Goal: Information Seeking & Learning: Learn about a topic

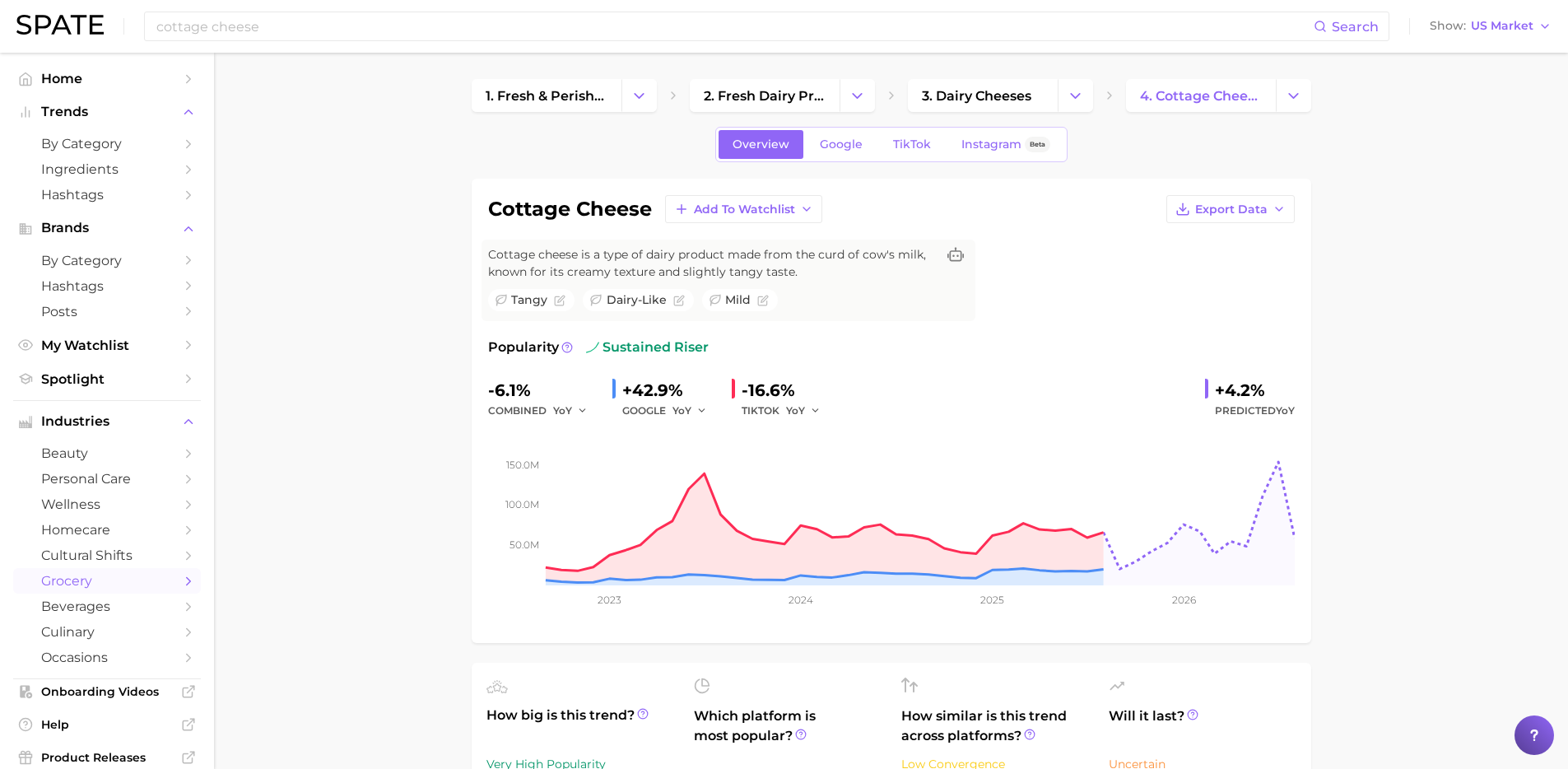
scroll to position [374, 0]
click at [294, 27] on input "cottage cheese" at bounding box center [734, 26] width 1159 height 28
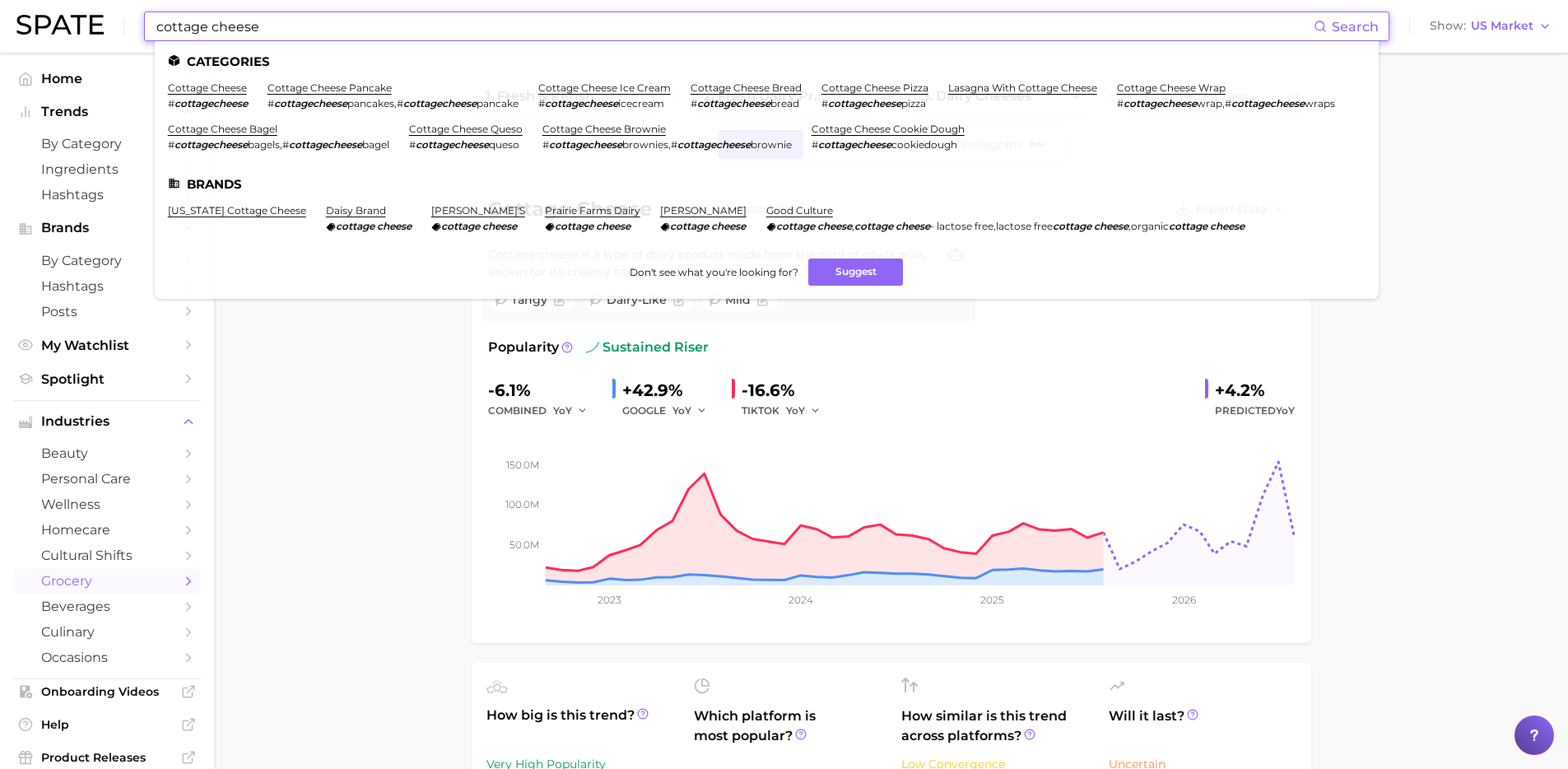
drag, startPoint x: 290, startPoint y: 27, endPoint x: 47, endPoint y: 5, distance: 244.0
click at [47, 5] on div "cottage cheese Search Categories cottage cheese # cottagecheese cottage cheese …" at bounding box center [784, 26] width 1536 height 53
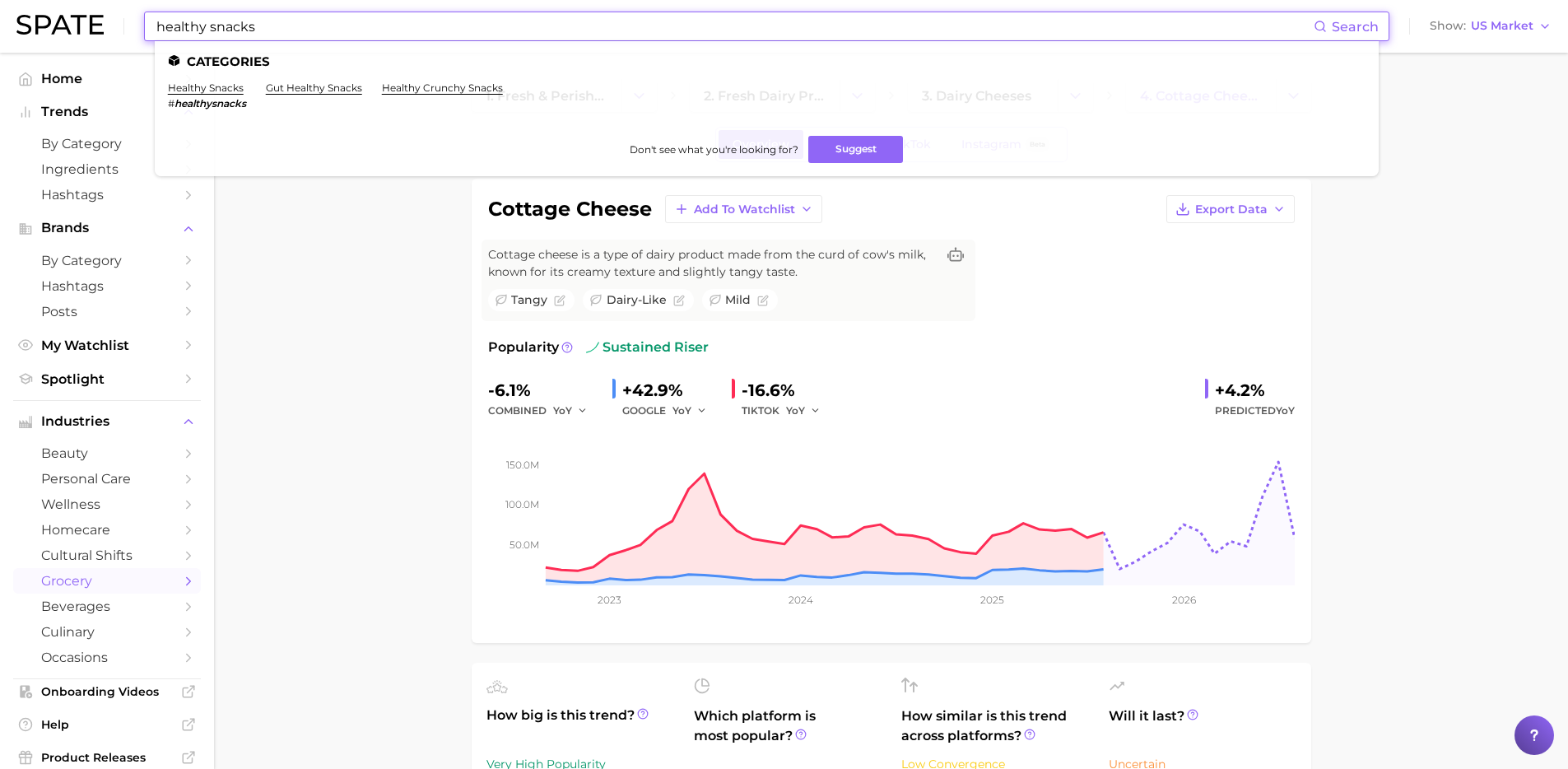
drag, startPoint x: 223, startPoint y: 87, endPoint x: 215, endPoint y: 88, distance: 8.1
click at [223, 87] on link "healthy snacks" at bounding box center [206, 87] width 76 height 12
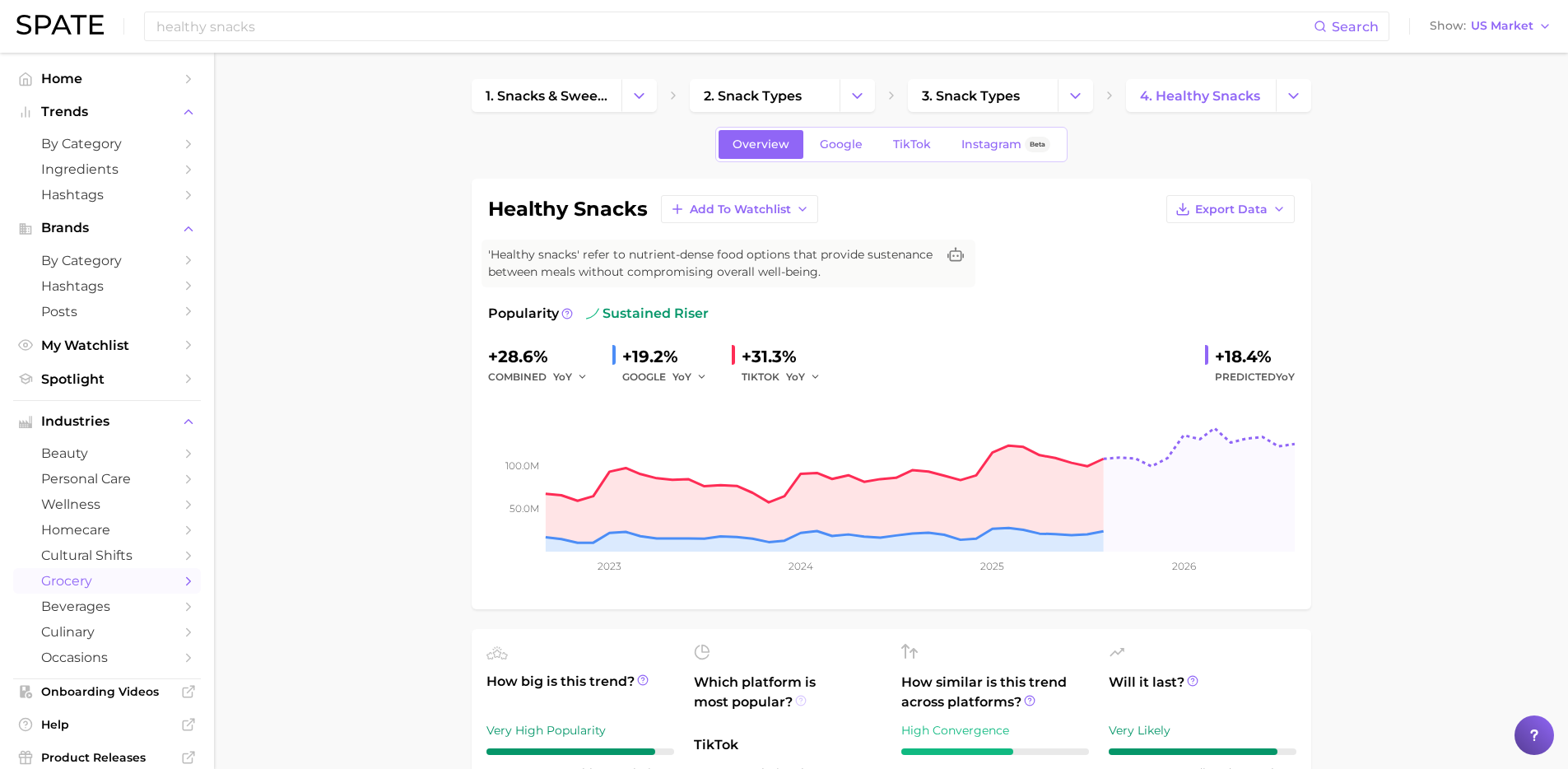
click at [795, 701] on icon at bounding box center [801, 701] width 12 height 12
click at [347, 11] on div "healthy snacks Search Show US Market" at bounding box center [784, 26] width 1536 height 53
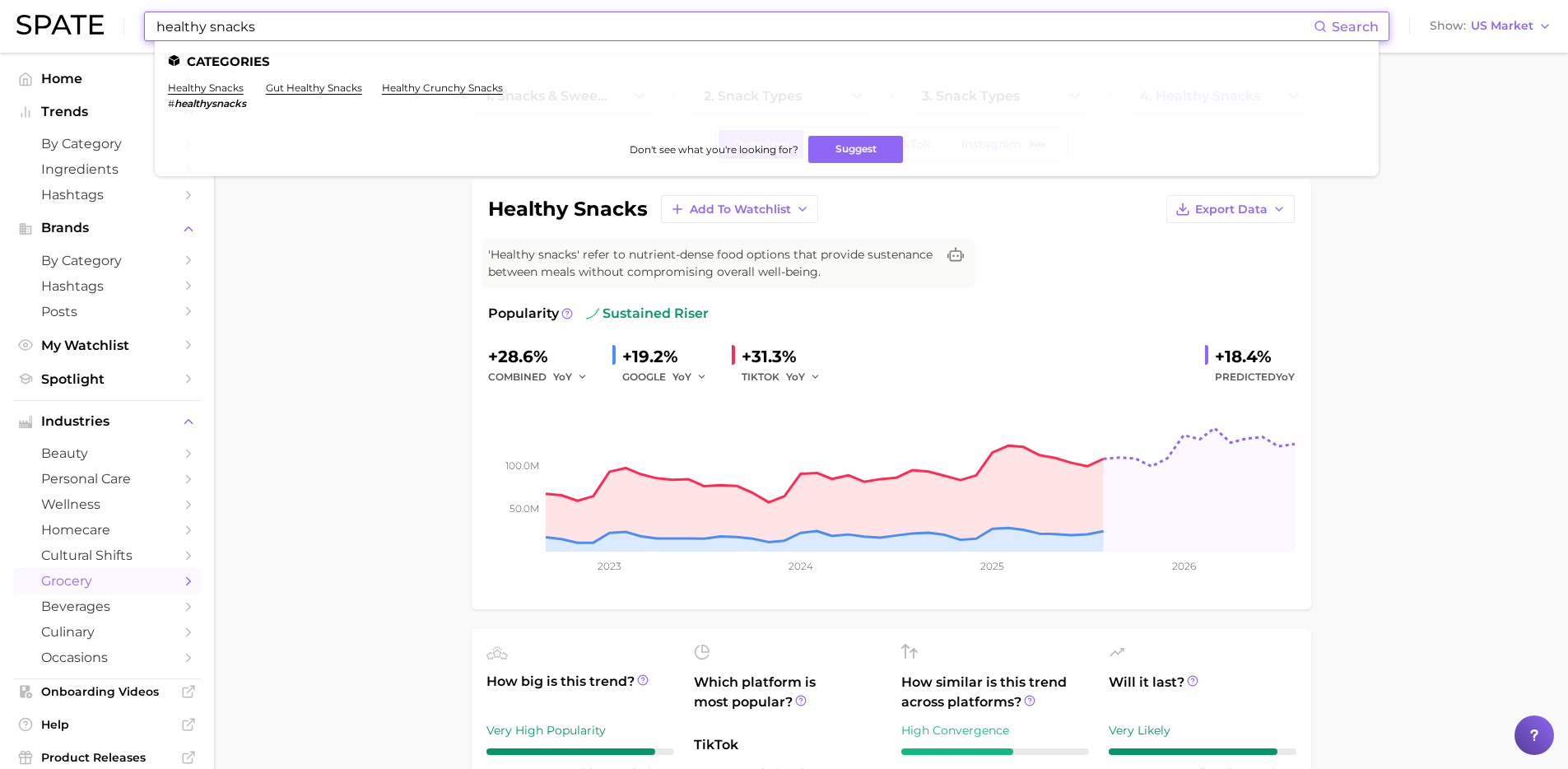
drag, startPoint x: 351, startPoint y: 18, endPoint x: 82, endPoint y: 21, distance: 269.0
click at [82, 21] on div "healthy snacks Search Categories healthy snacks # healthysnacks gut healthy sna…" at bounding box center [784, 26] width 1536 height 53
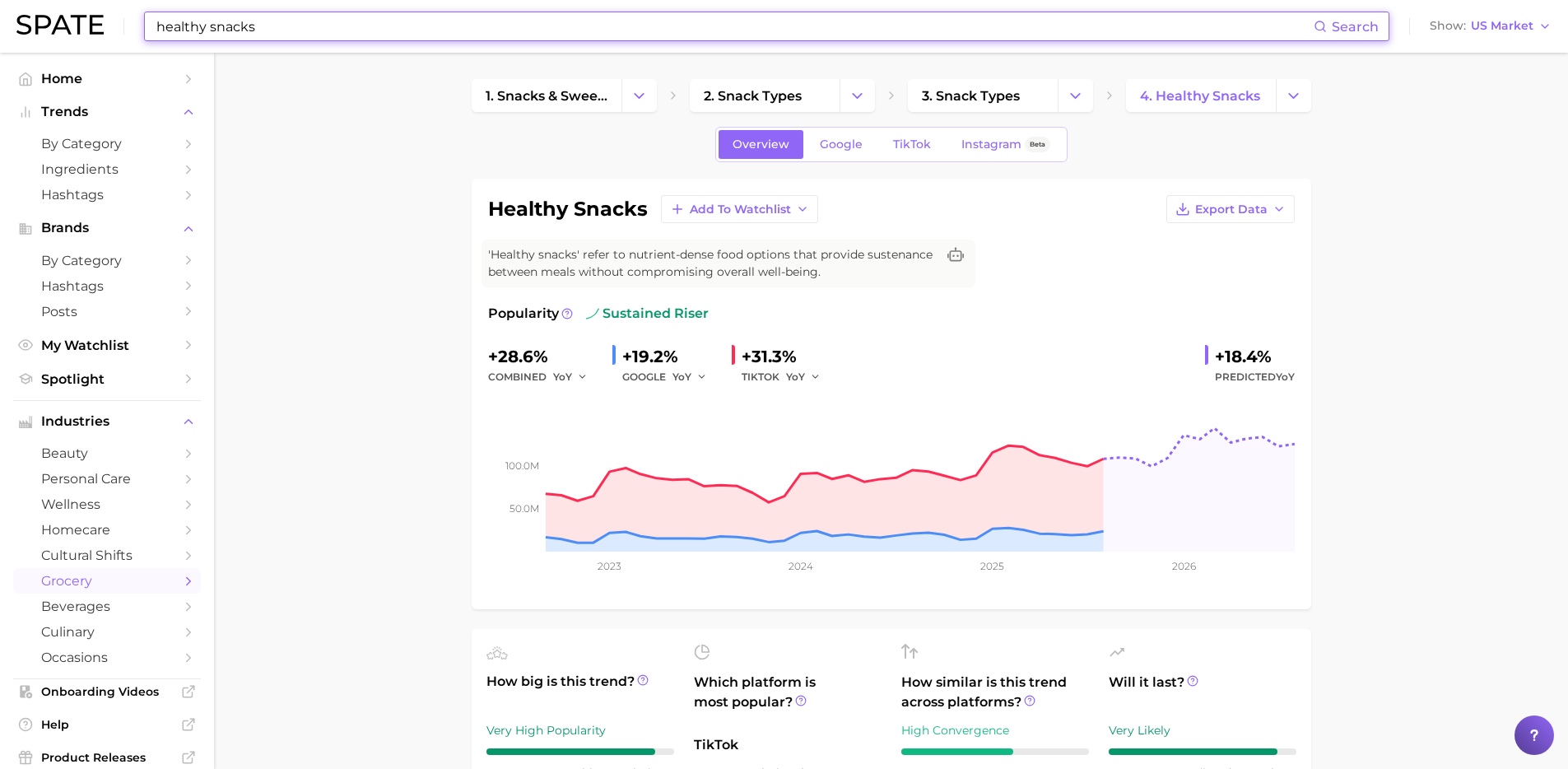
drag, startPoint x: 261, startPoint y: 32, endPoint x: 102, endPoint y: 21, distance: 159.4
click at [102, 21] on div "healthy snacks Search Show US Market" at bounding box center [784, 26] width 1536 height 53
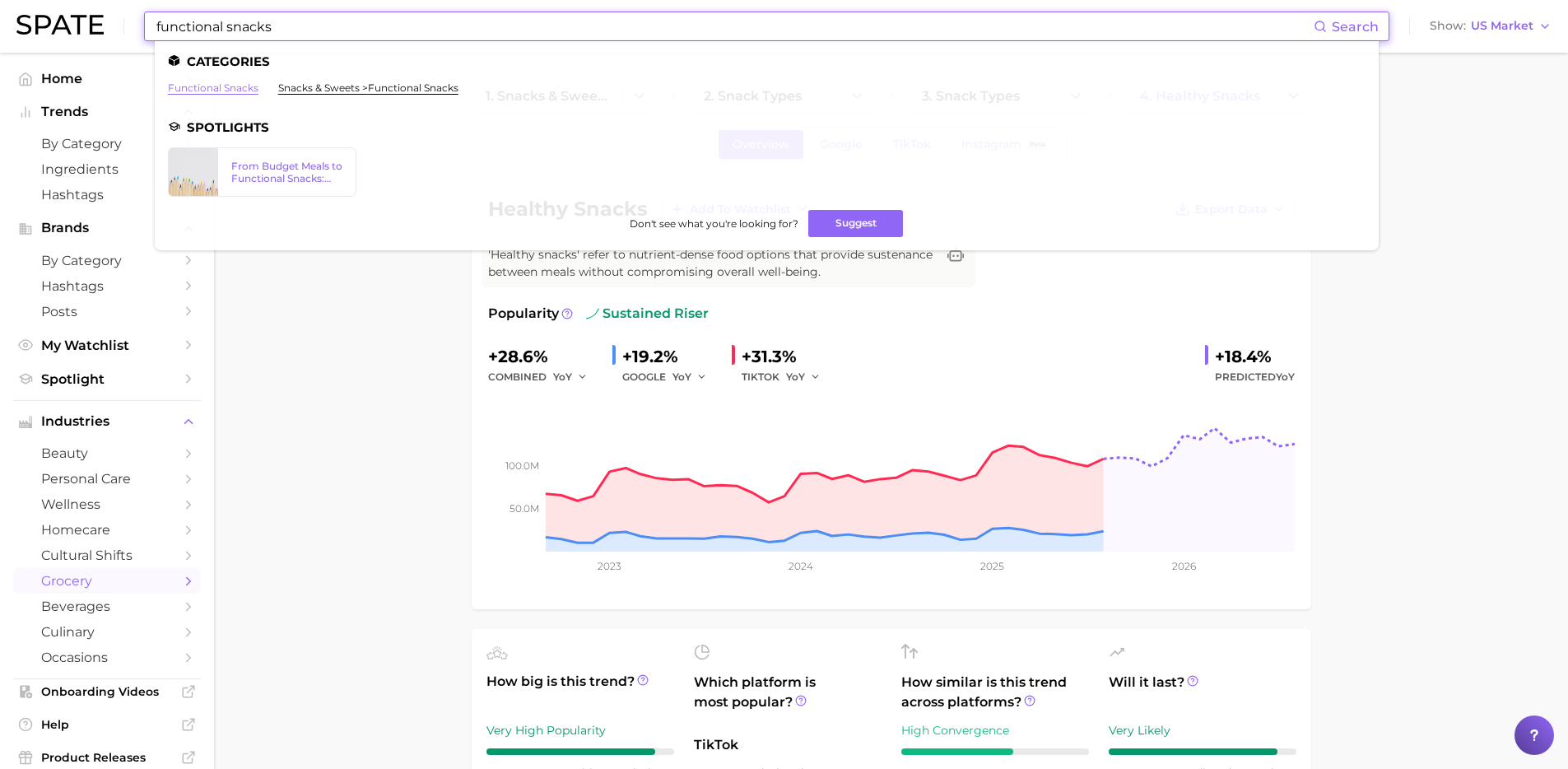
type input "functional snacks"
click at [223, 87] on link "functional snacks" at bounding box center [214, 87] width 91 height 12
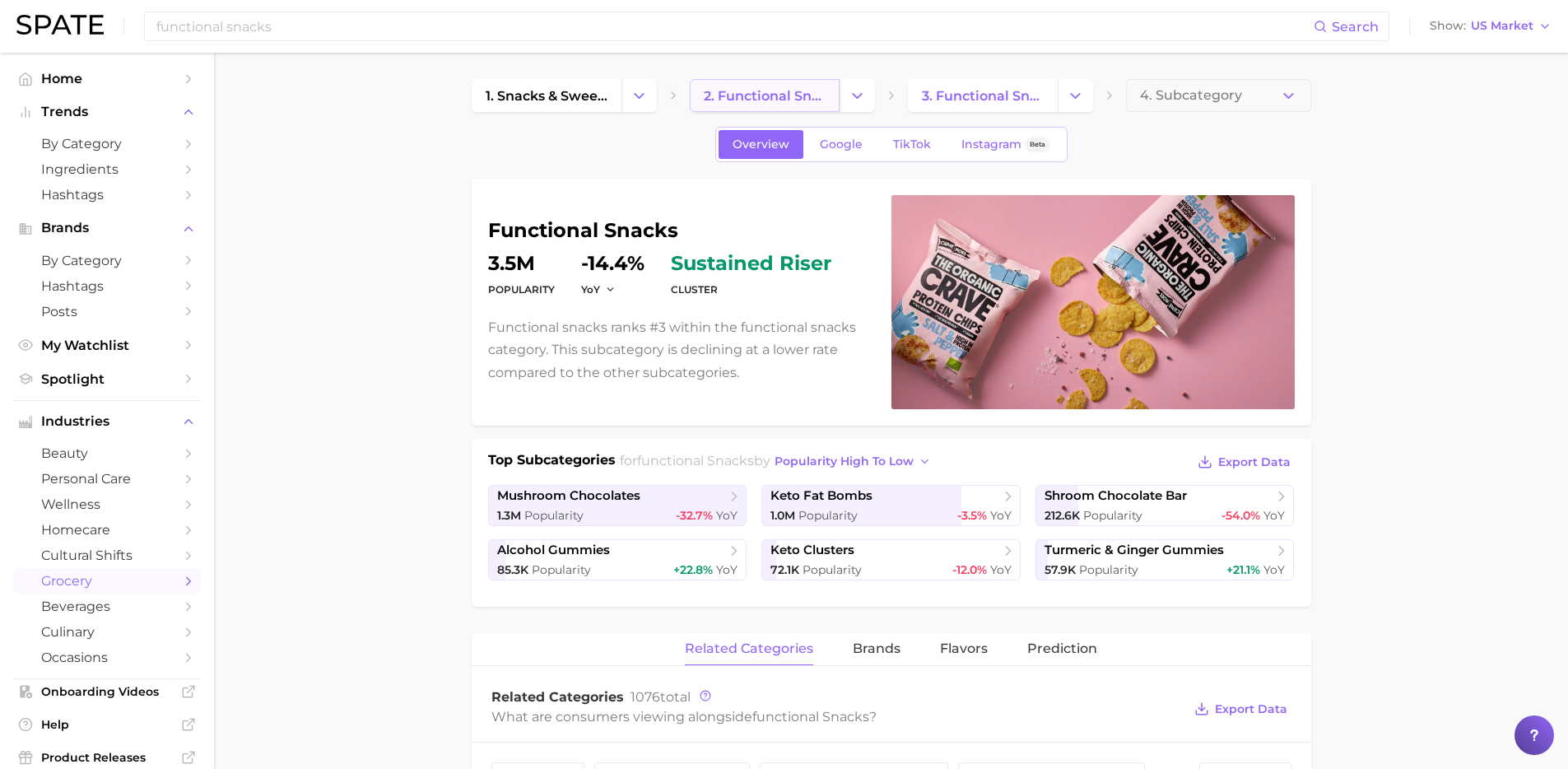
click at [772, 89] on span "2. functional snacks" at bounding box center [765, 96] width 122 height 16
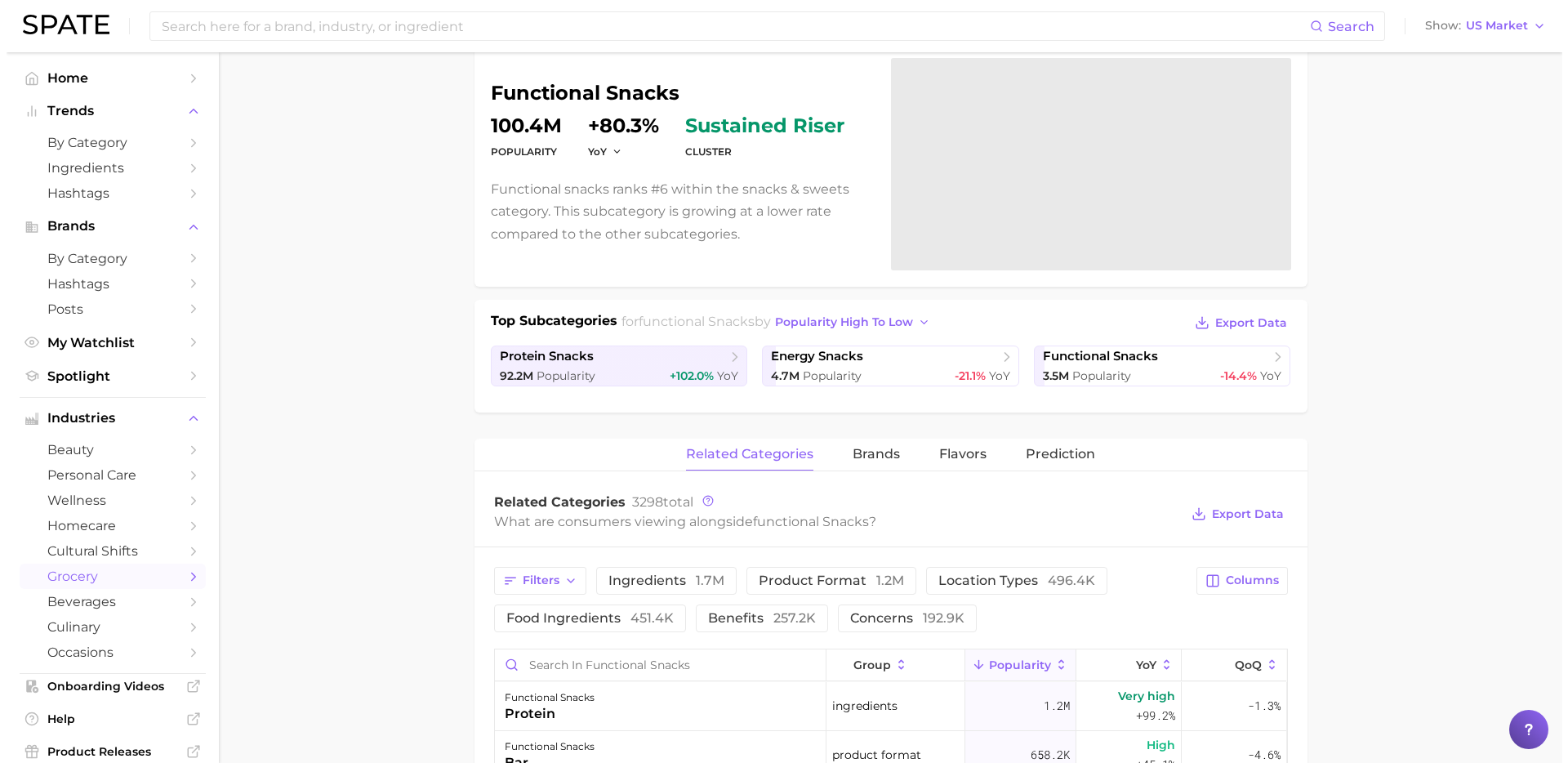
scroll to position [169, 0]
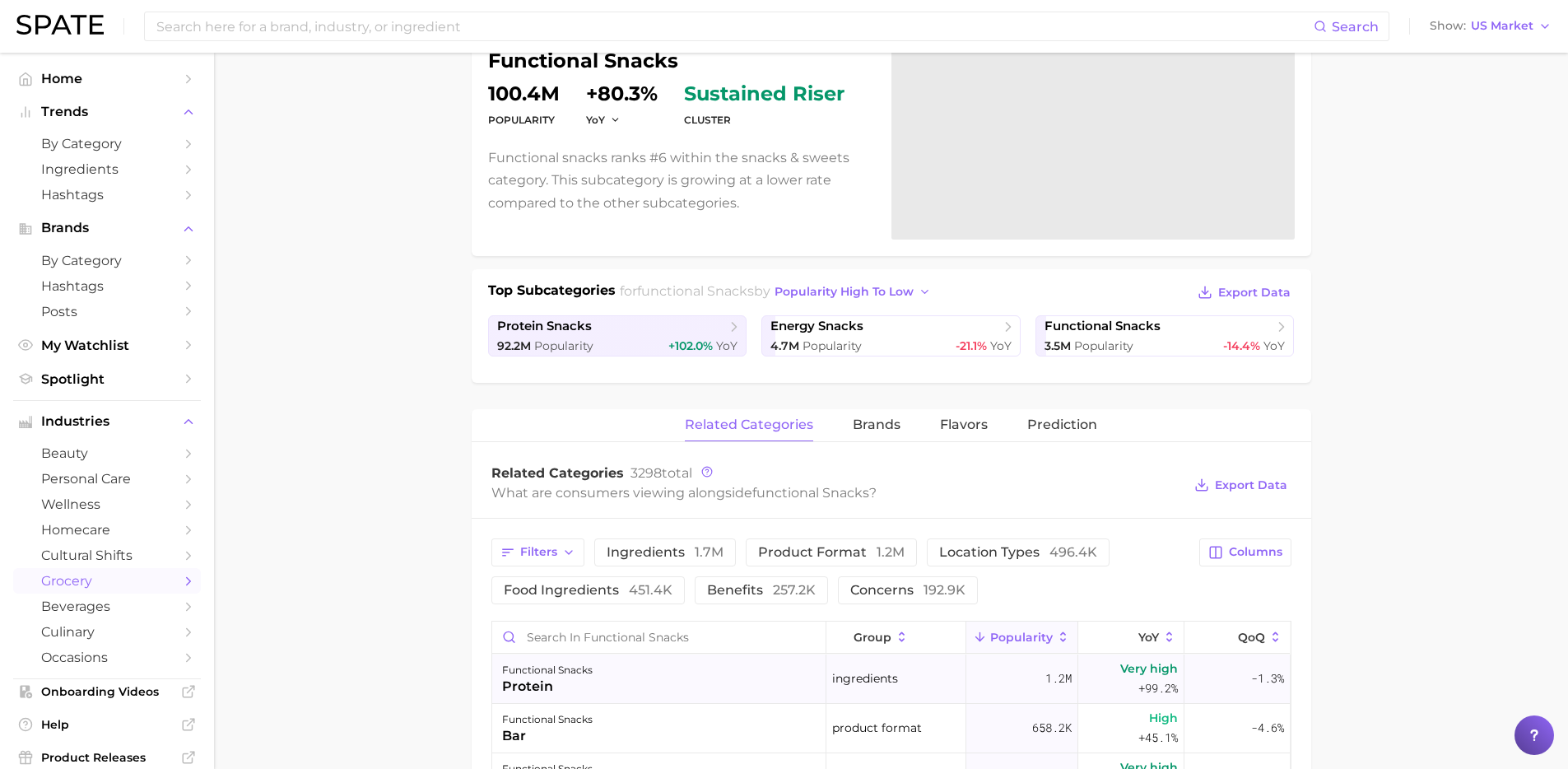
click at [598, 672] on div "functional snacks protein" at bounding box center [659, 680] width 334 height 50
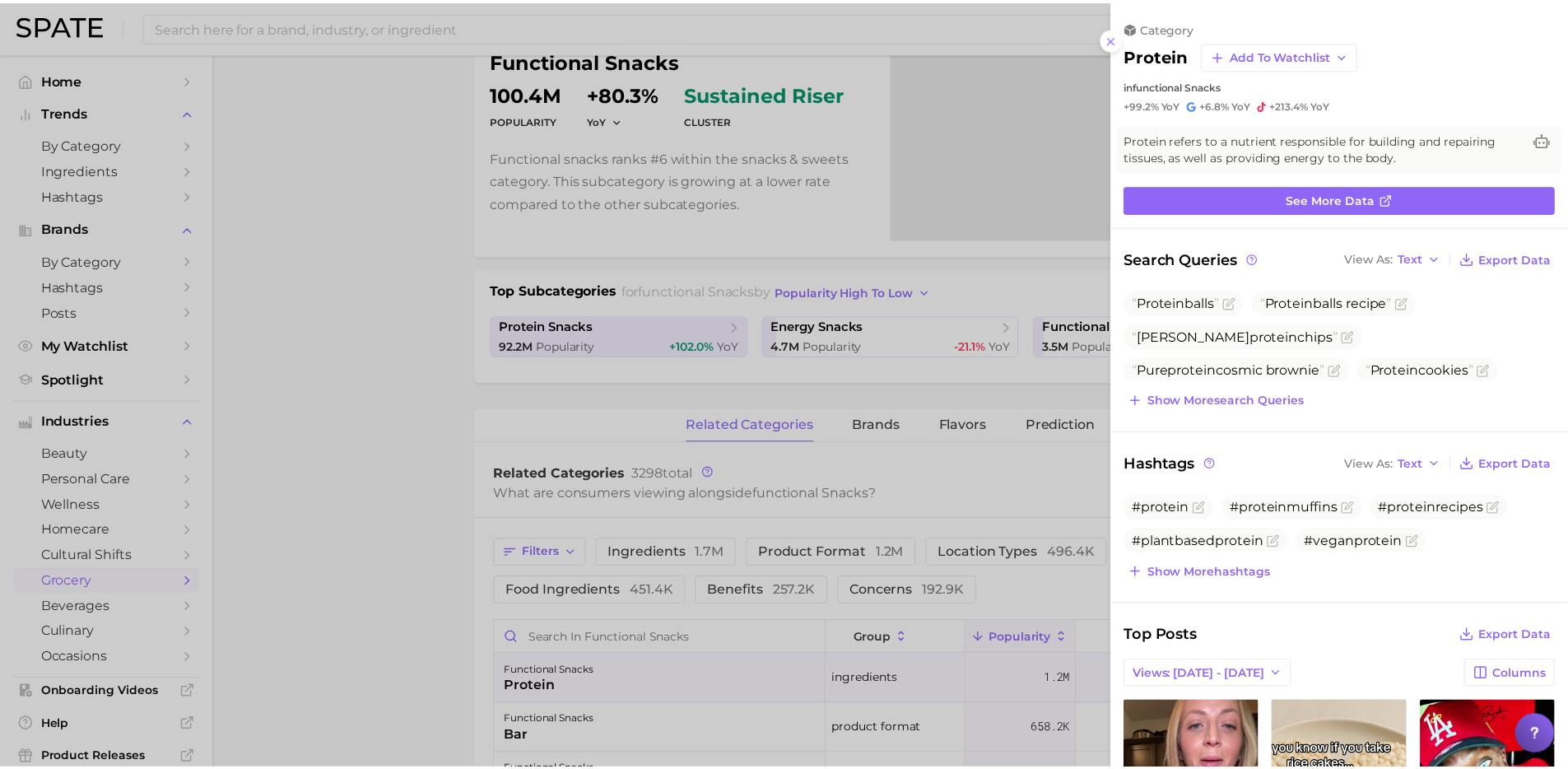
scroll to position [0, 0]
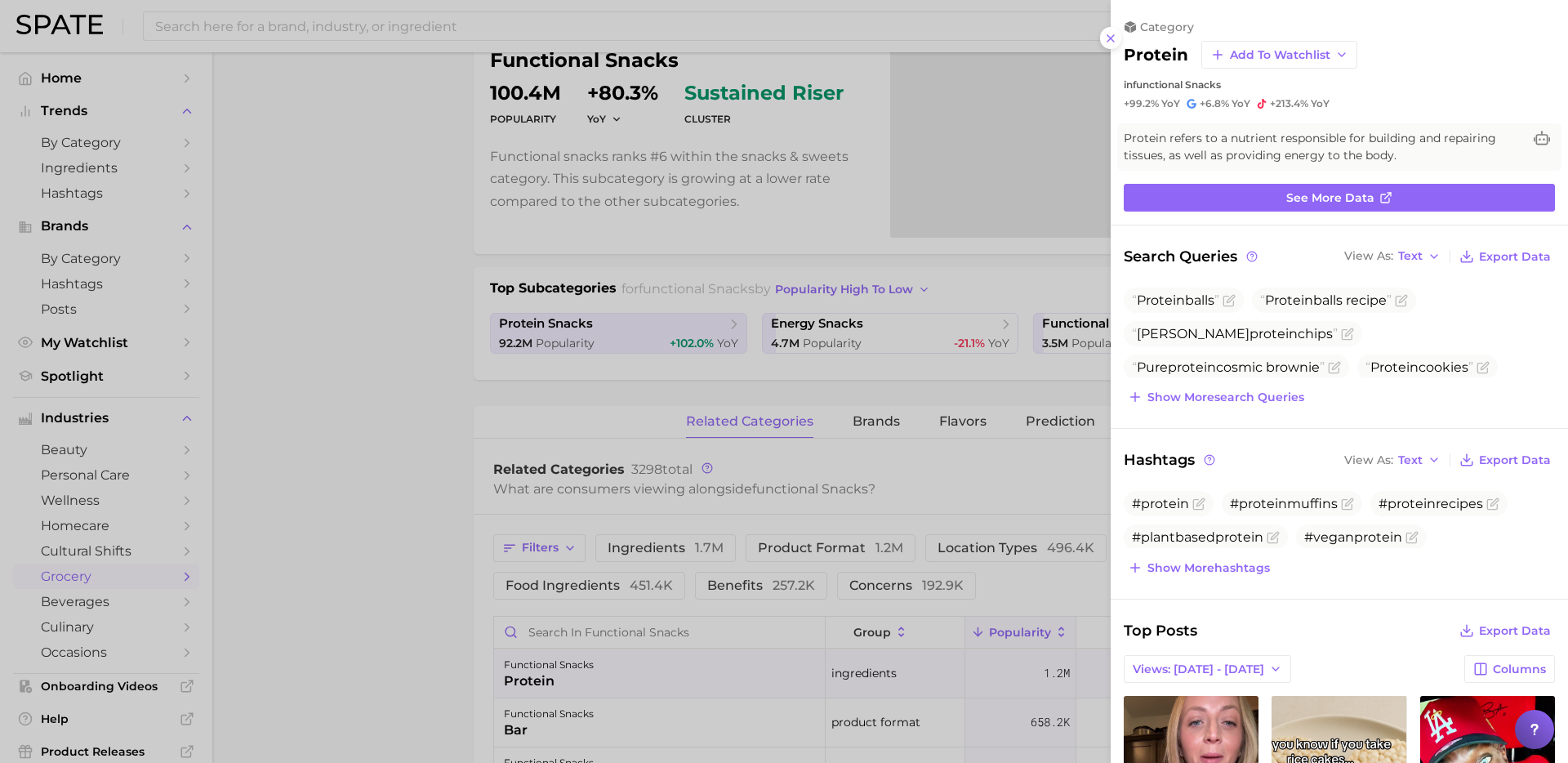
click at [386, 649] on div at bounding box center [784, 382] width 1568 height 763
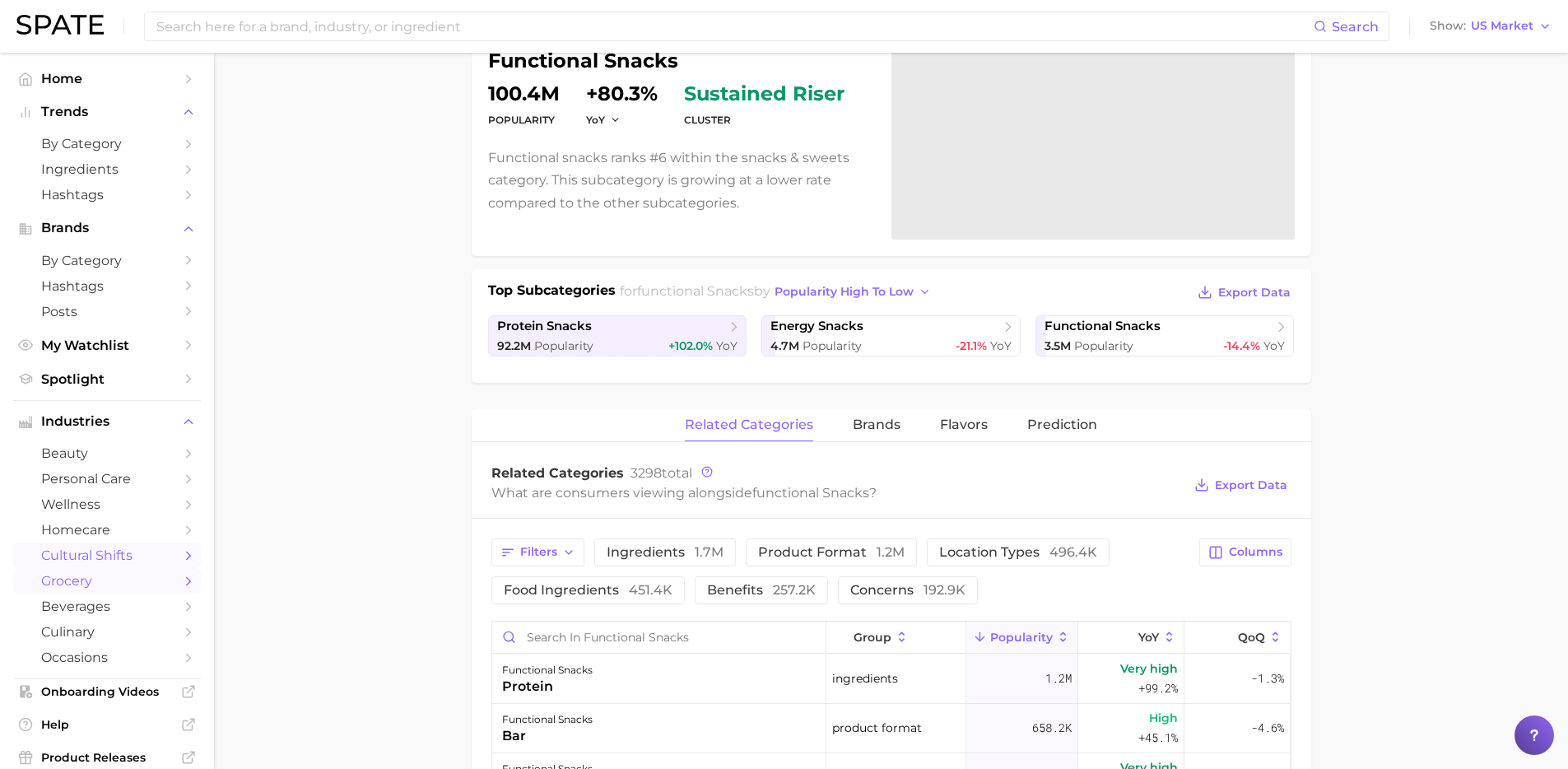
scroll to position [90, 0]
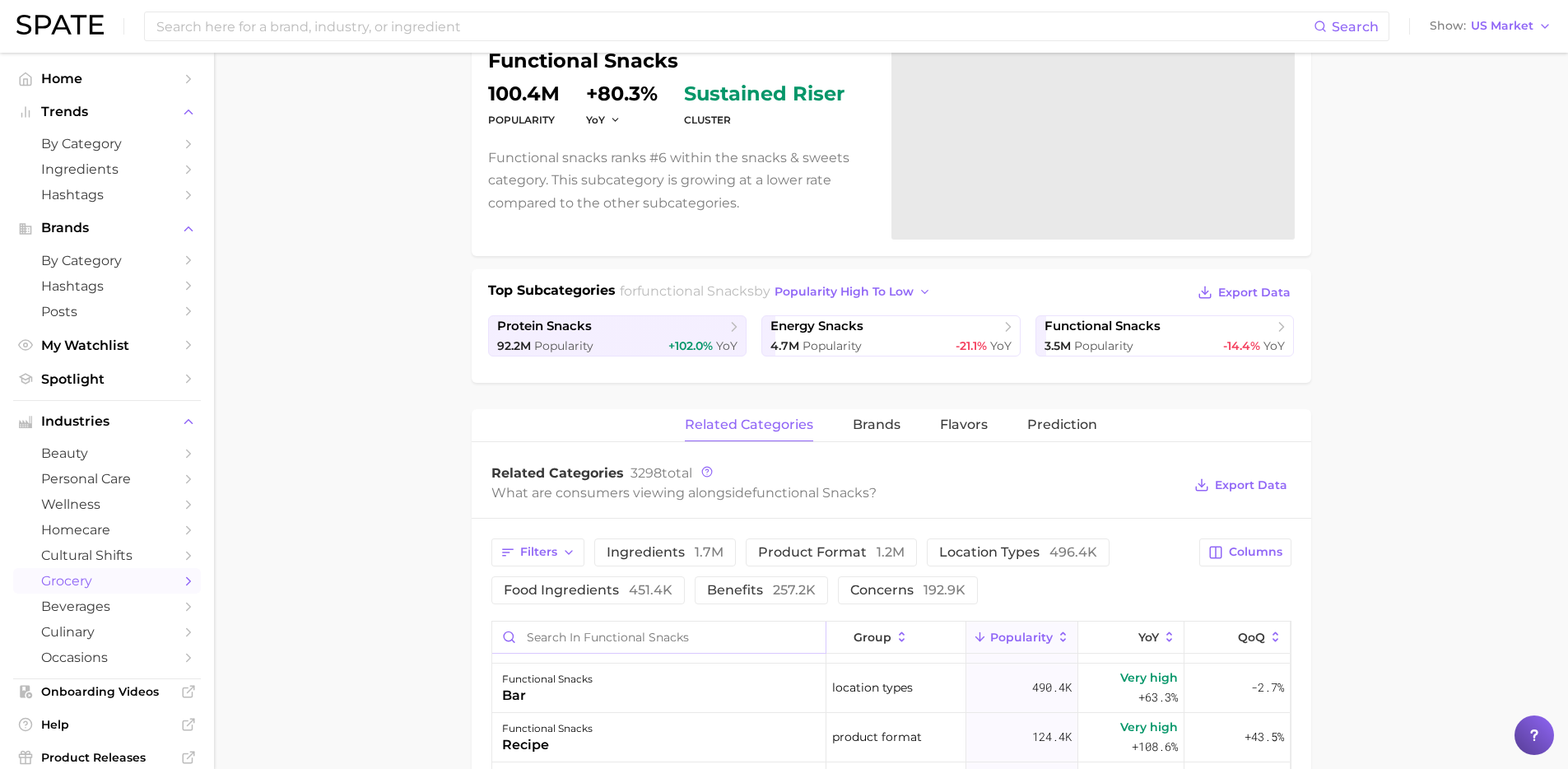
click at [581, 635] on input "Search in functional snacks" at bounding box center [659, 638] width 333 height 31
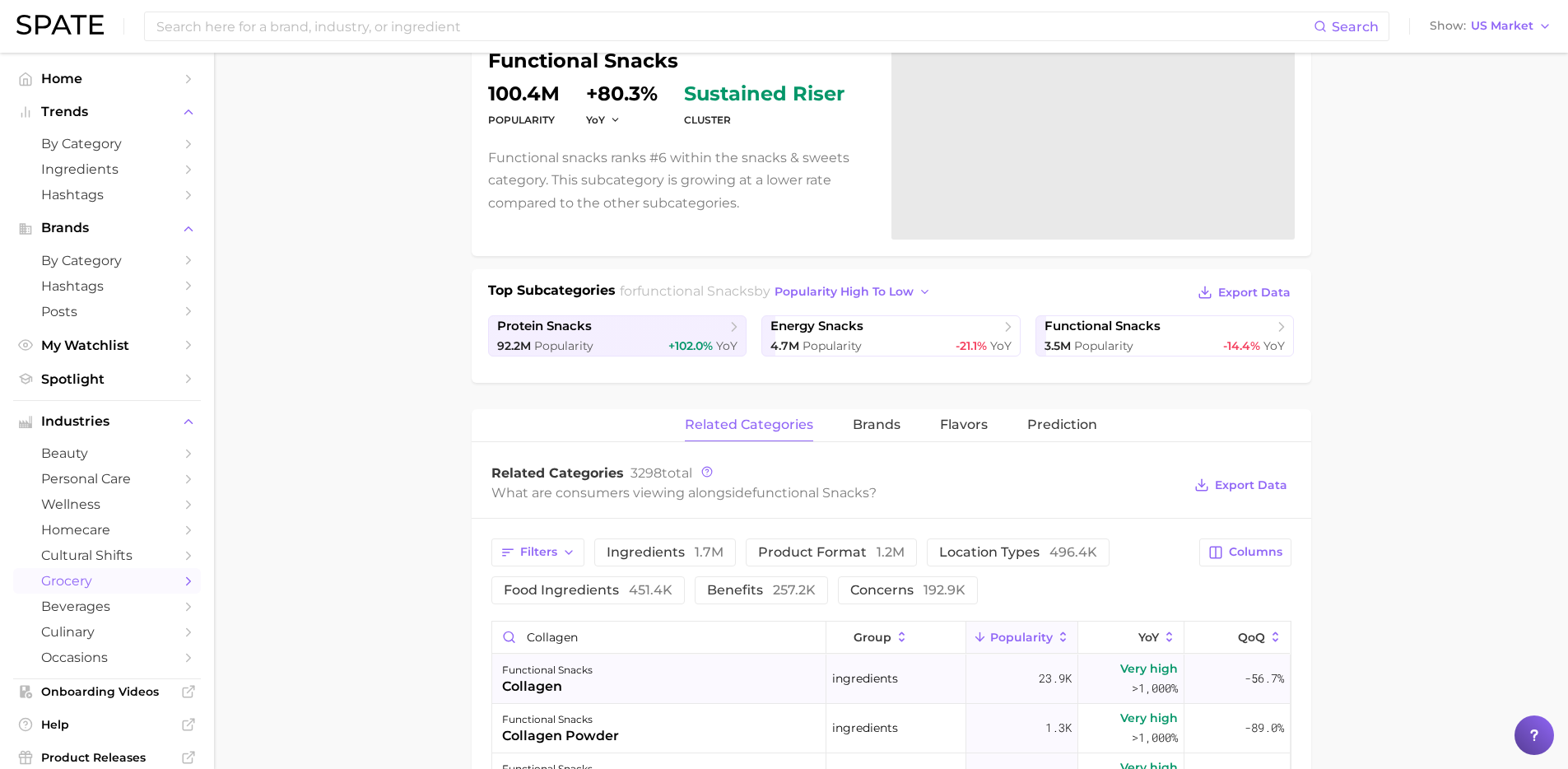
click at [652, 677] on div "functional snacks collagen" at bounding box center [659, 680] width 334 height 50
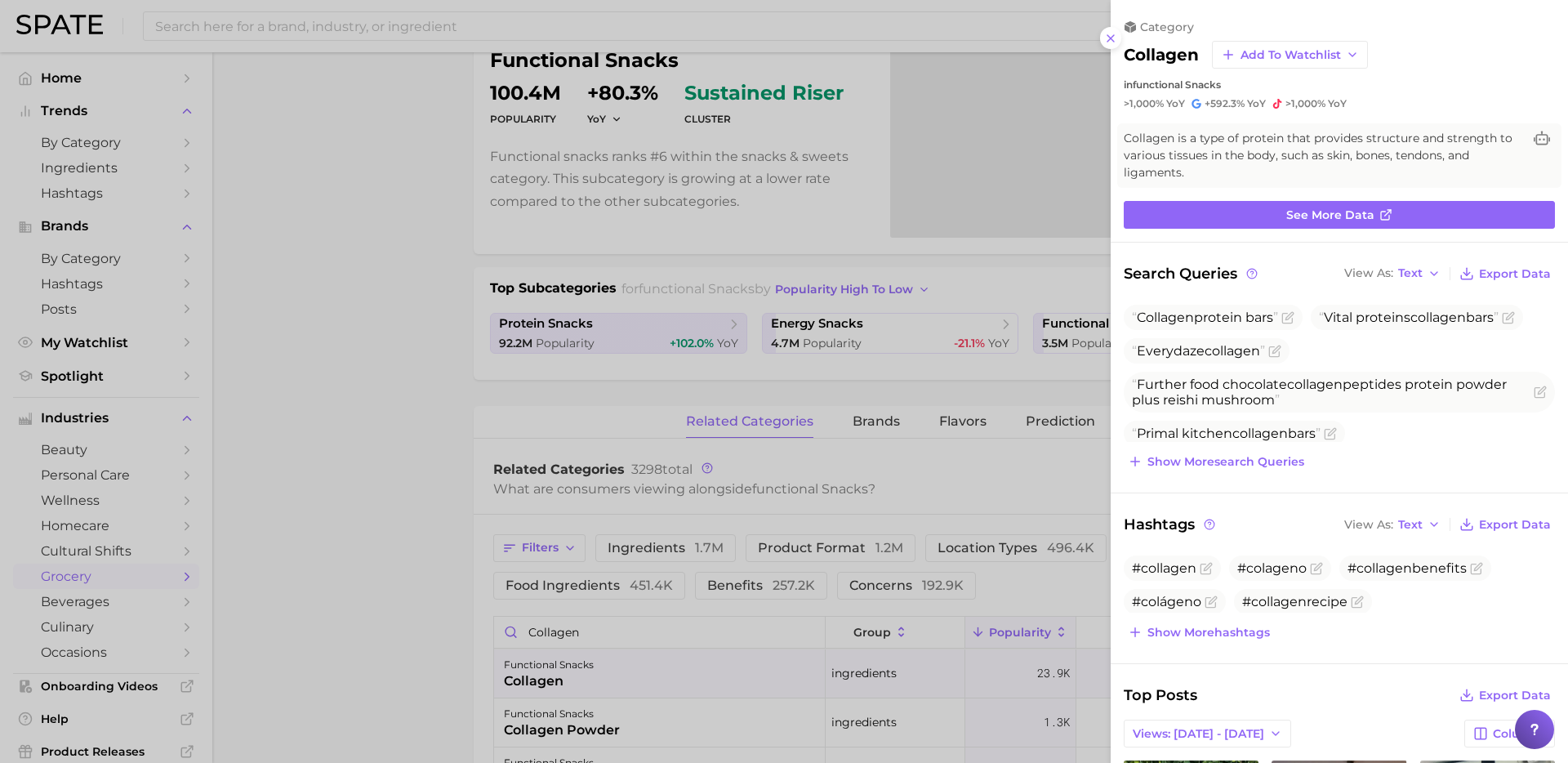
click at [624, 636] on div at bounding box center [784, 382] width 1568 height 763
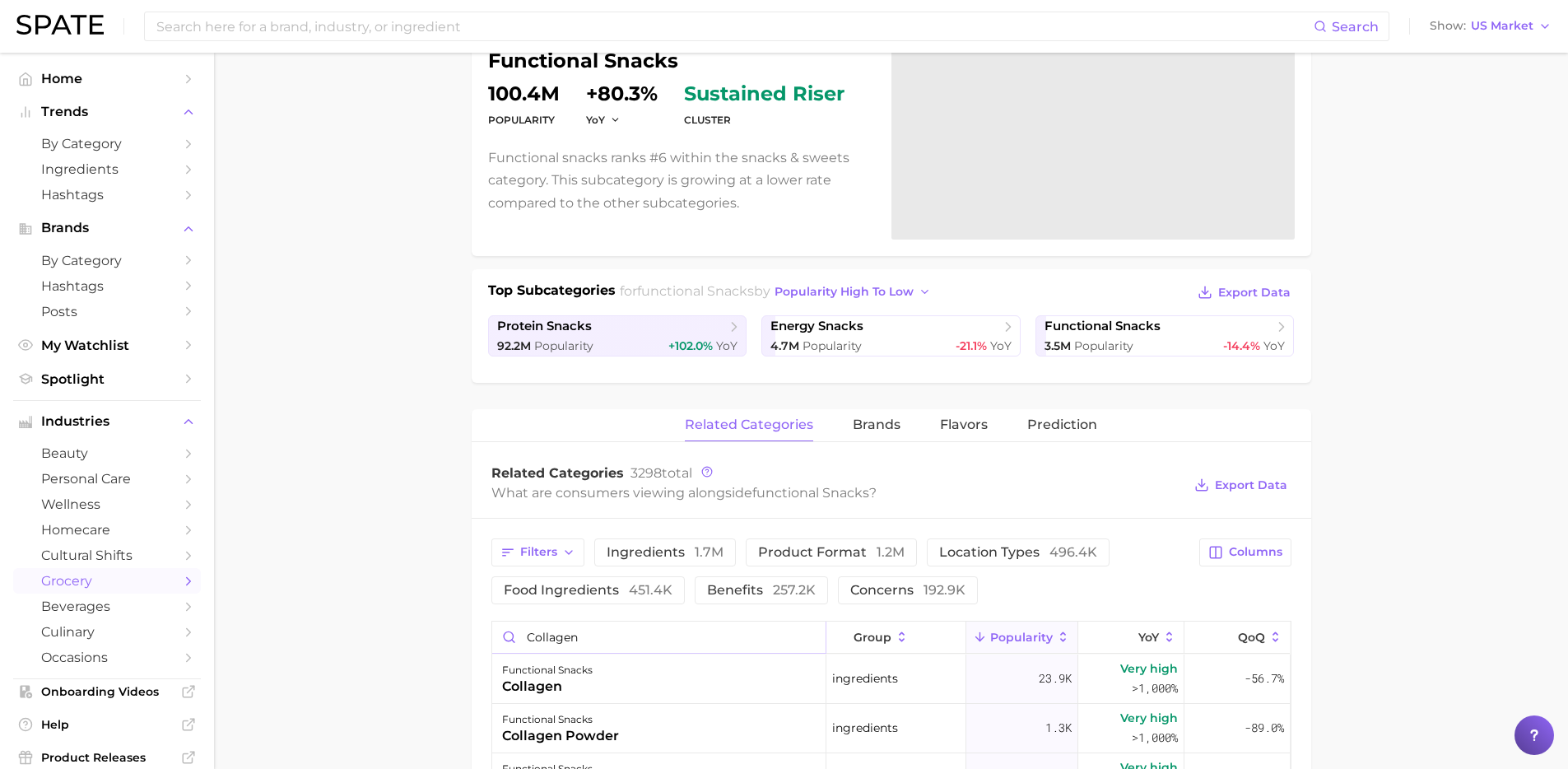
click at [601, 636] on input "collagen" at bounding box center [659, 638] width 333 height 31
drag, startPoint x: 590, startPoint y: 636, endPoint x: 450, endPoint y: 639, distance: 140.0
click at [450, 639] on main "1. snacks & sweets 2. functional snacks 3. Subcategory Overview Google TikTok I…" at bounding box center [892, 519] width 1354 height 1272
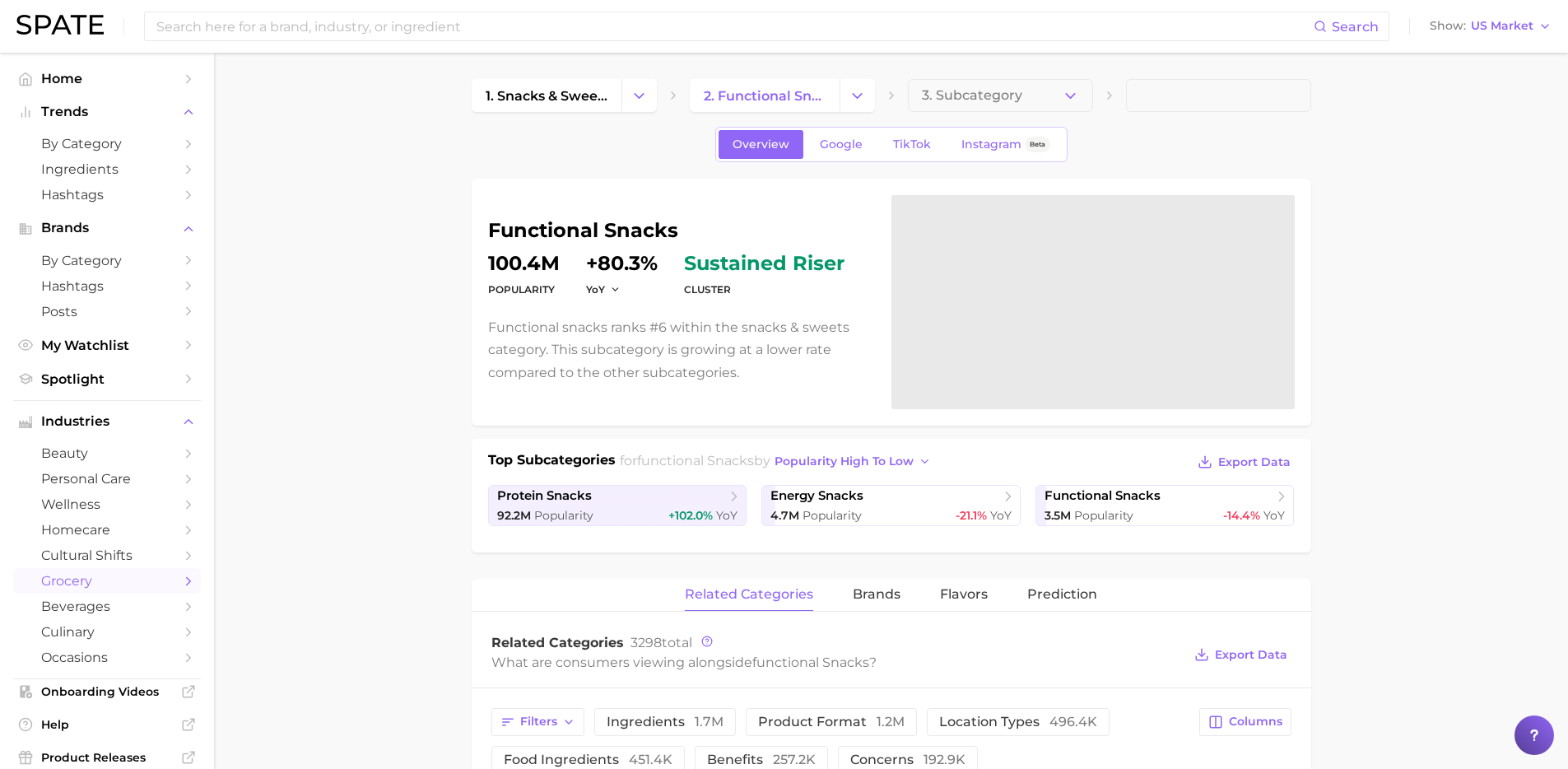
type input "vegan protein"
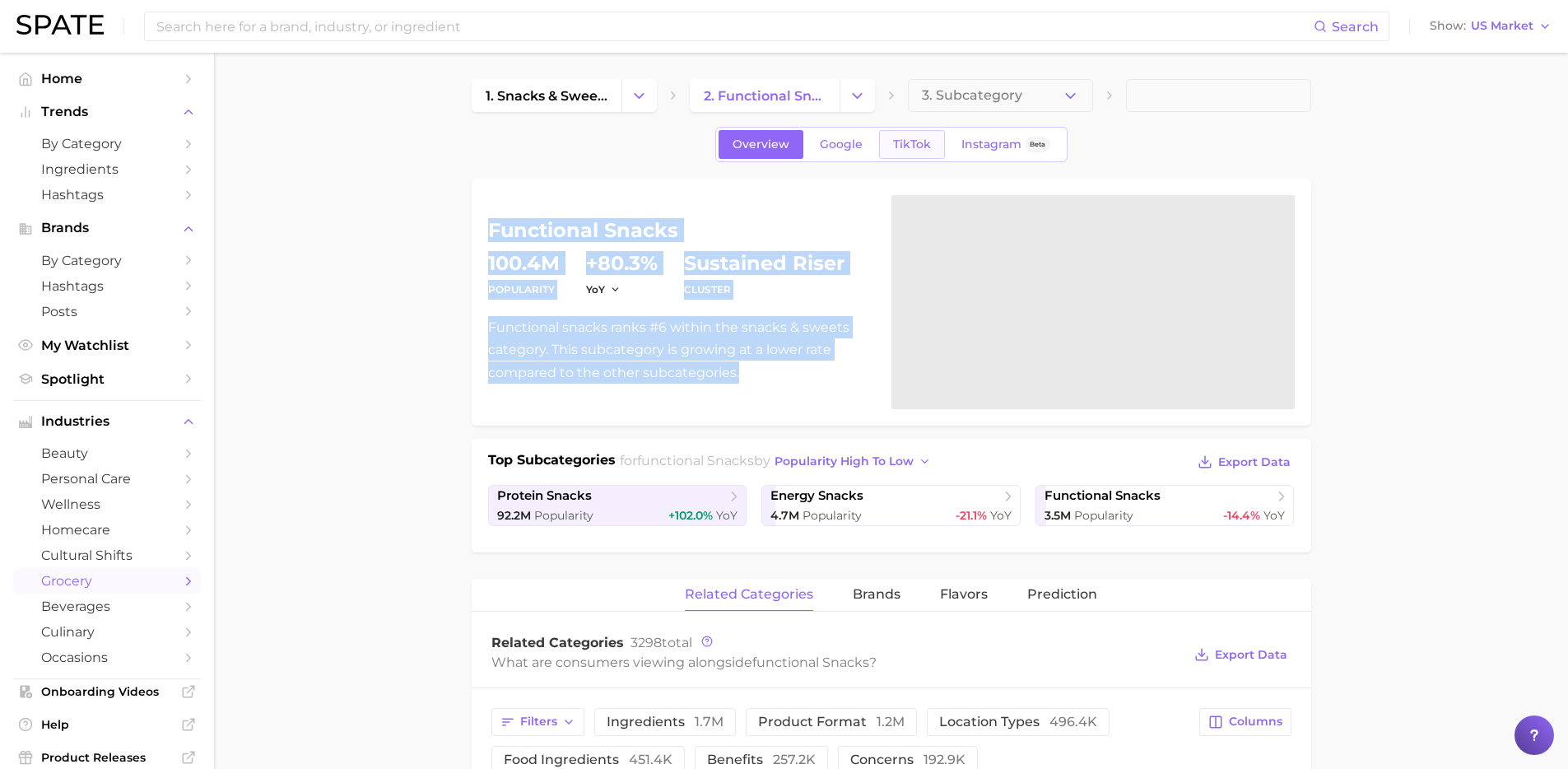
click at [920, 147] on span "TikTok" at bounding box center [912, 144] width 38 height 14
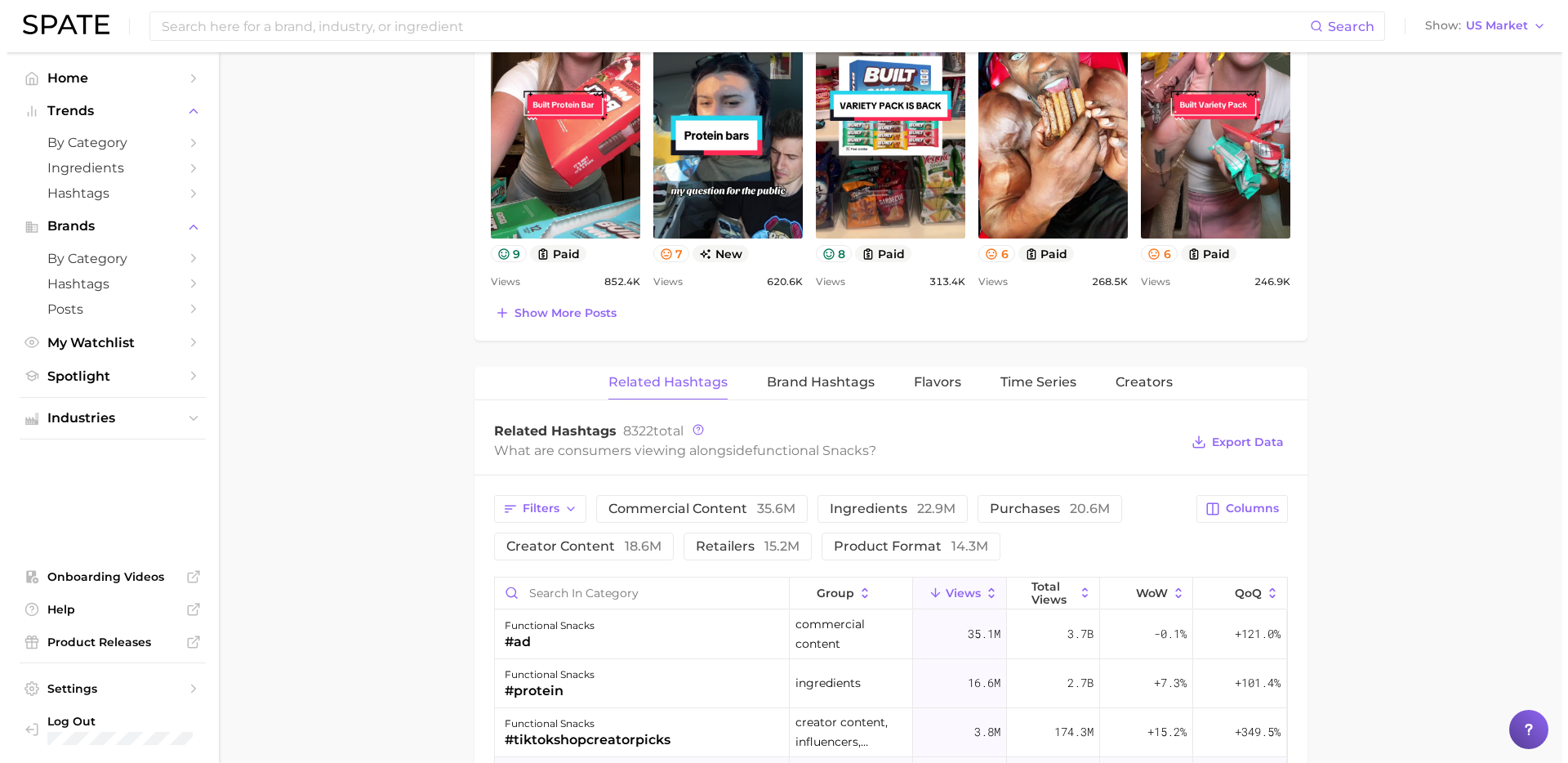
scroll to position [1053, 0]
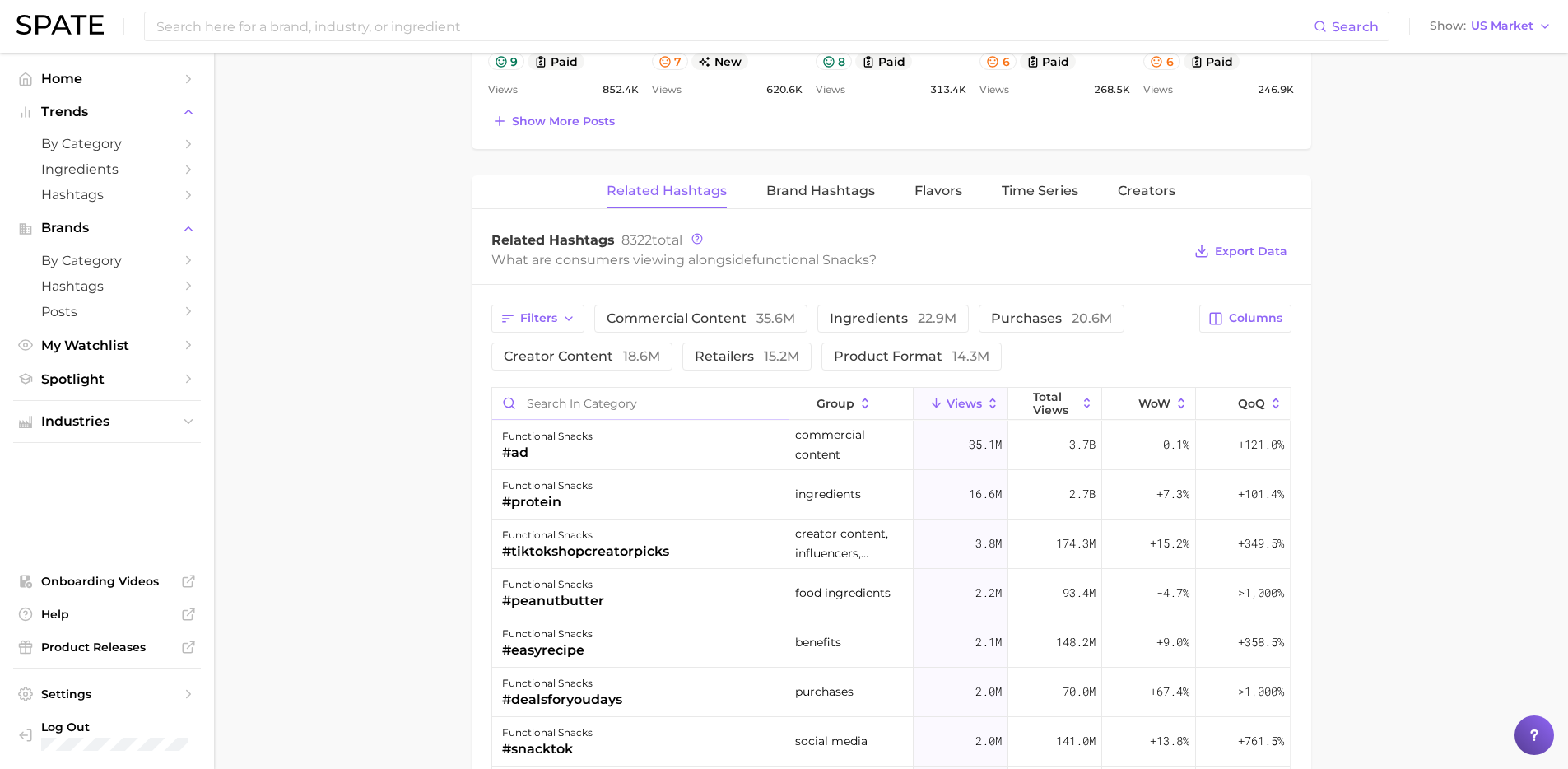
click at [631, 401] on input "Search in category" at bounding box center [640, 403] width 296 height 31
type input "vegan"
click at [632, 453] on div "functional snacks #veganprotein" at bounding box center [641, 446] width 297 height 50
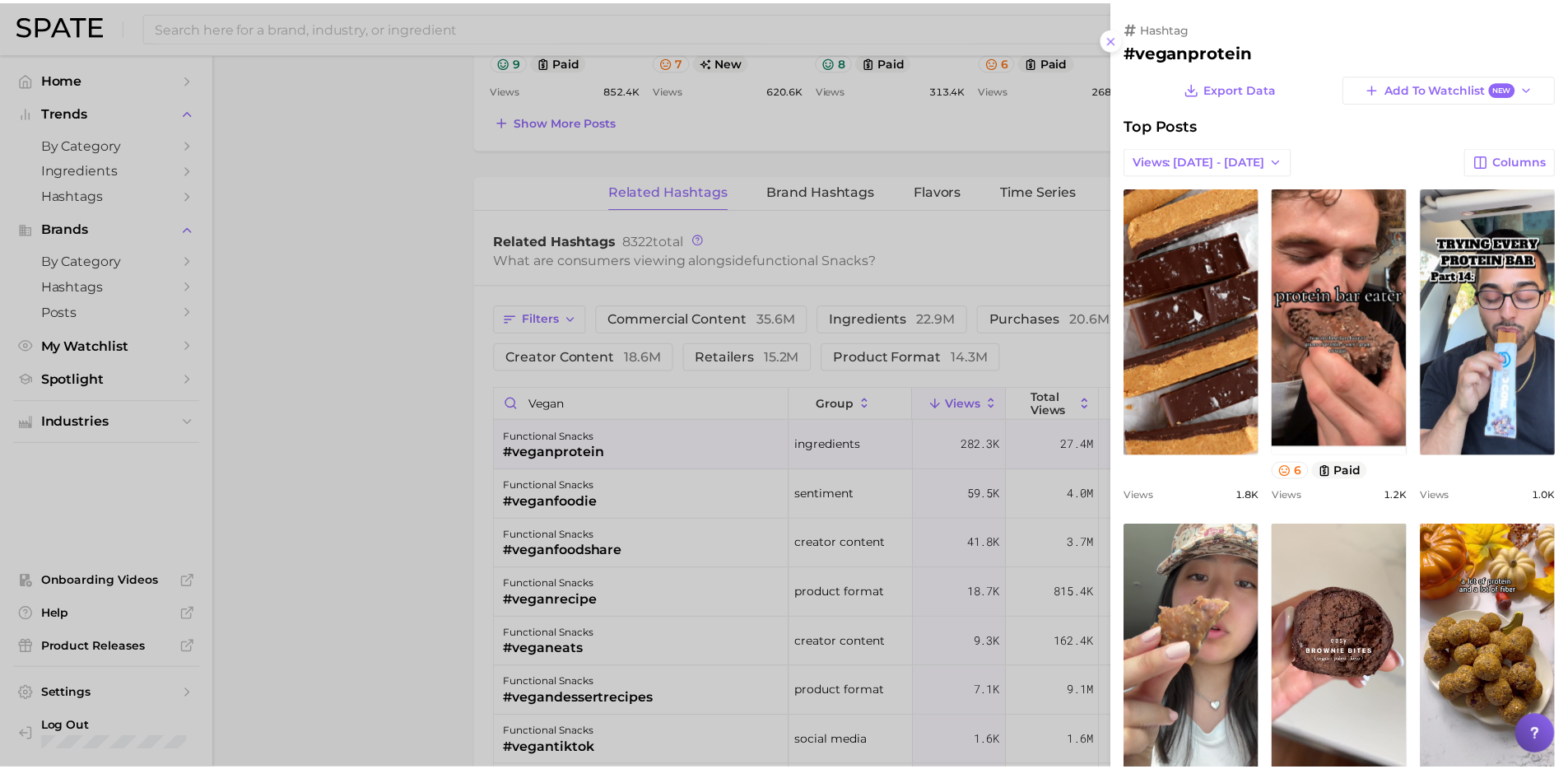
scroll to position [0, 0]
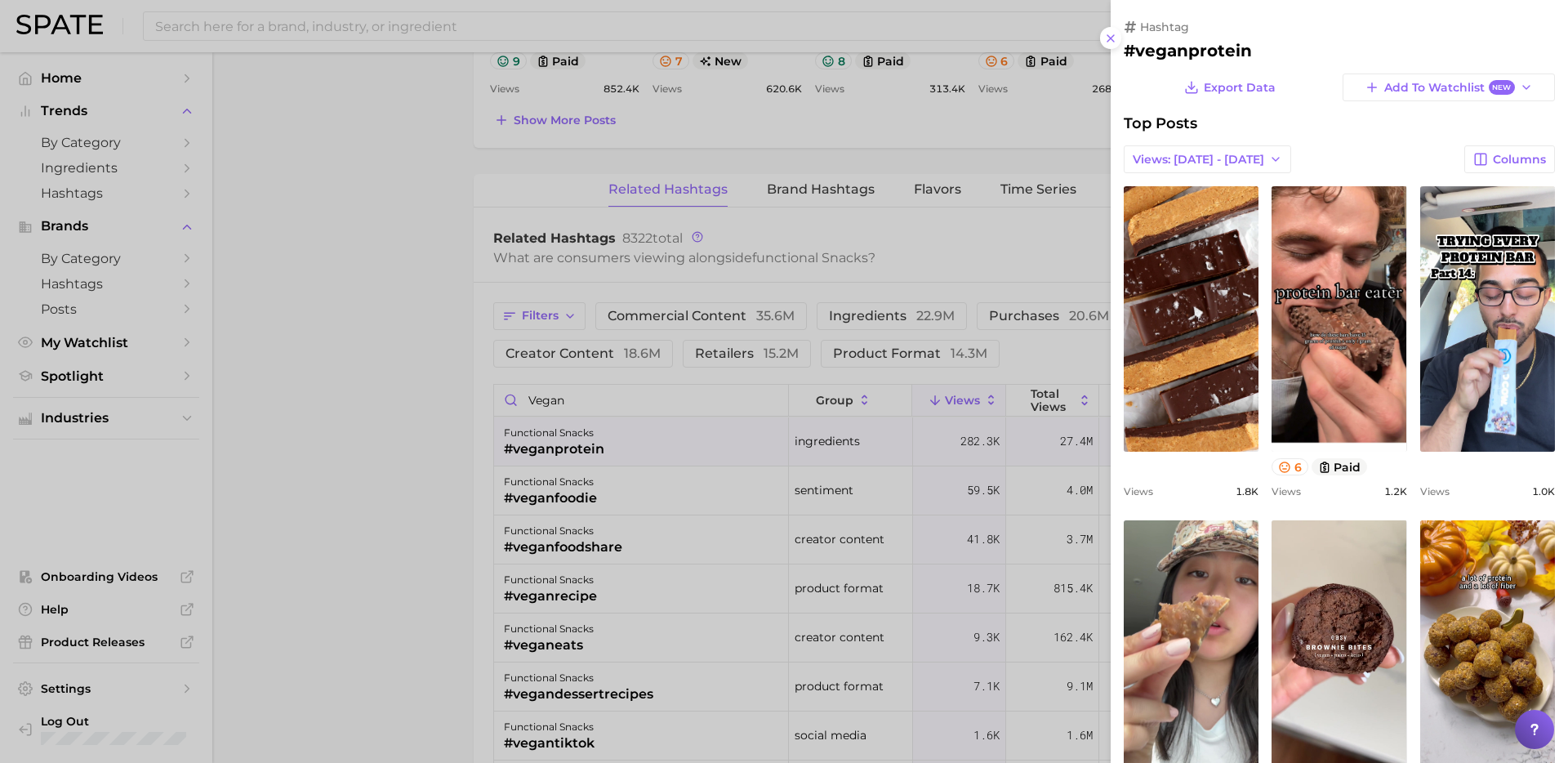
click at [304, 449] on div at bounding box center [784, 382] width 1568 height 763
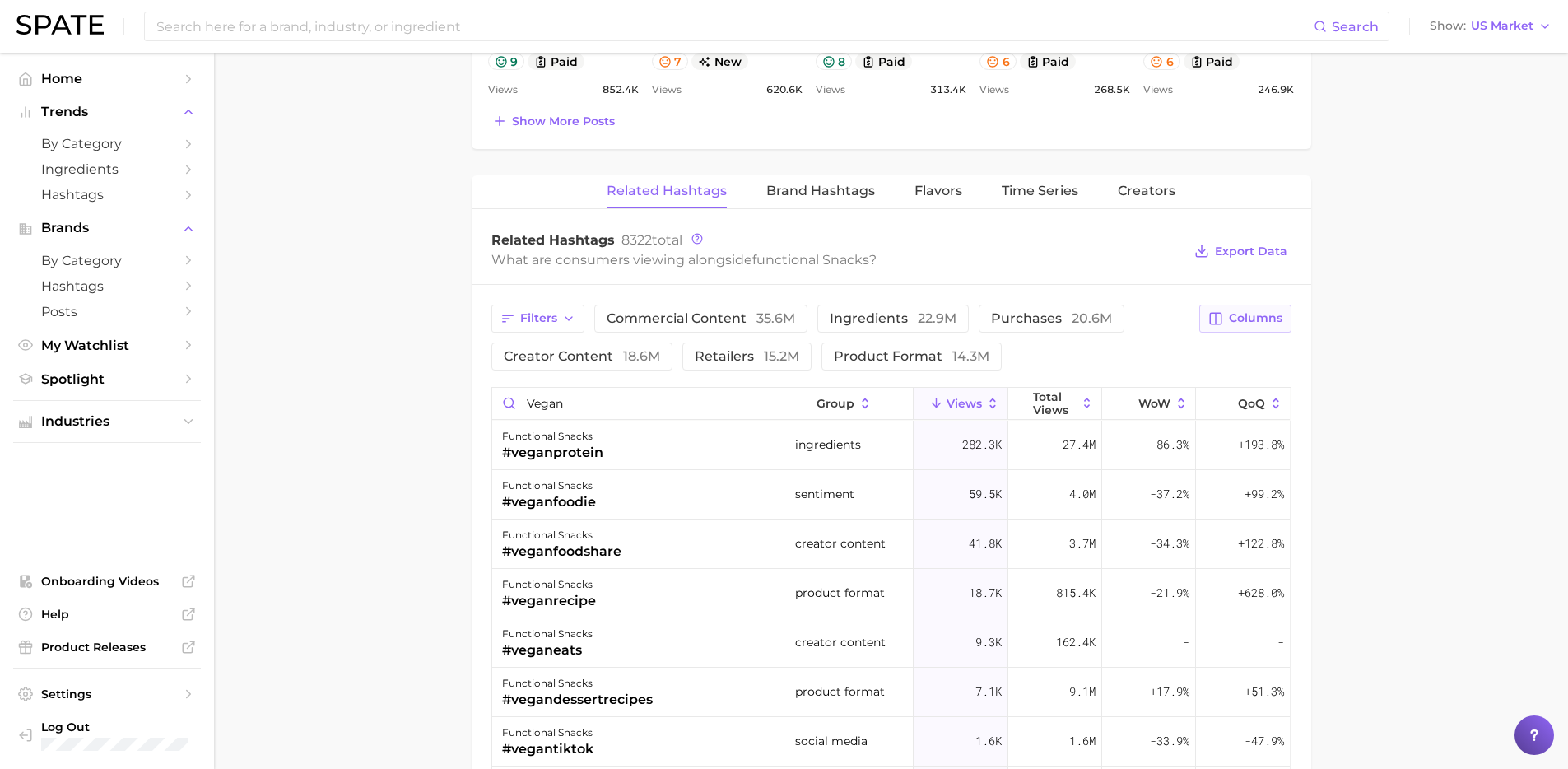
drag, startPoint x: 1264, startPoint y: 318, endPoint x: 1259, endPoint y: 329, distance: 12.1
click at [1264, 318] on span "Columns" at bounding box center [1255, 318] width 54 height 14
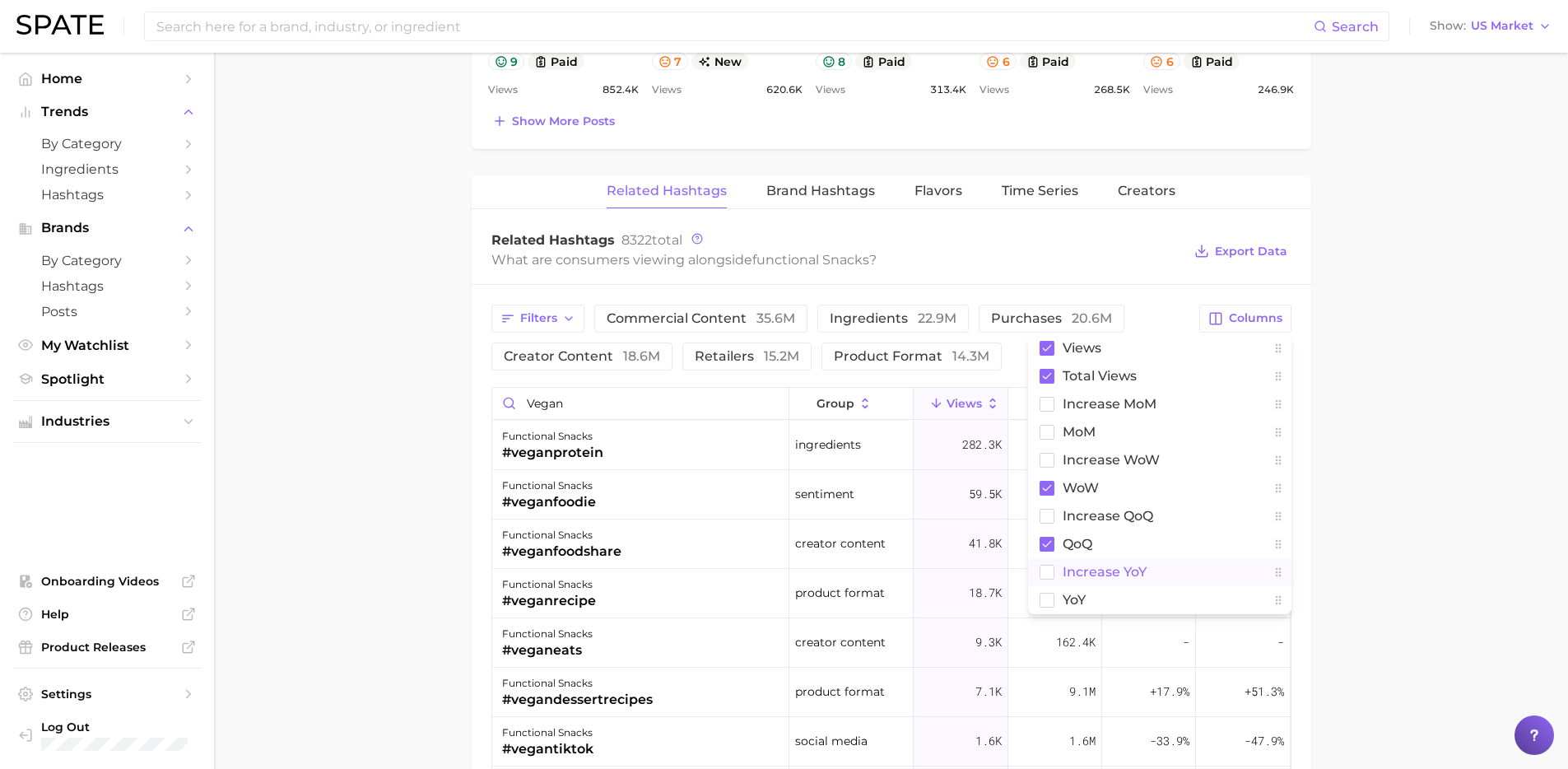
click at [1099, 573] on span "increase YoY" at bounding box center [1105, 572] width 84 height 14
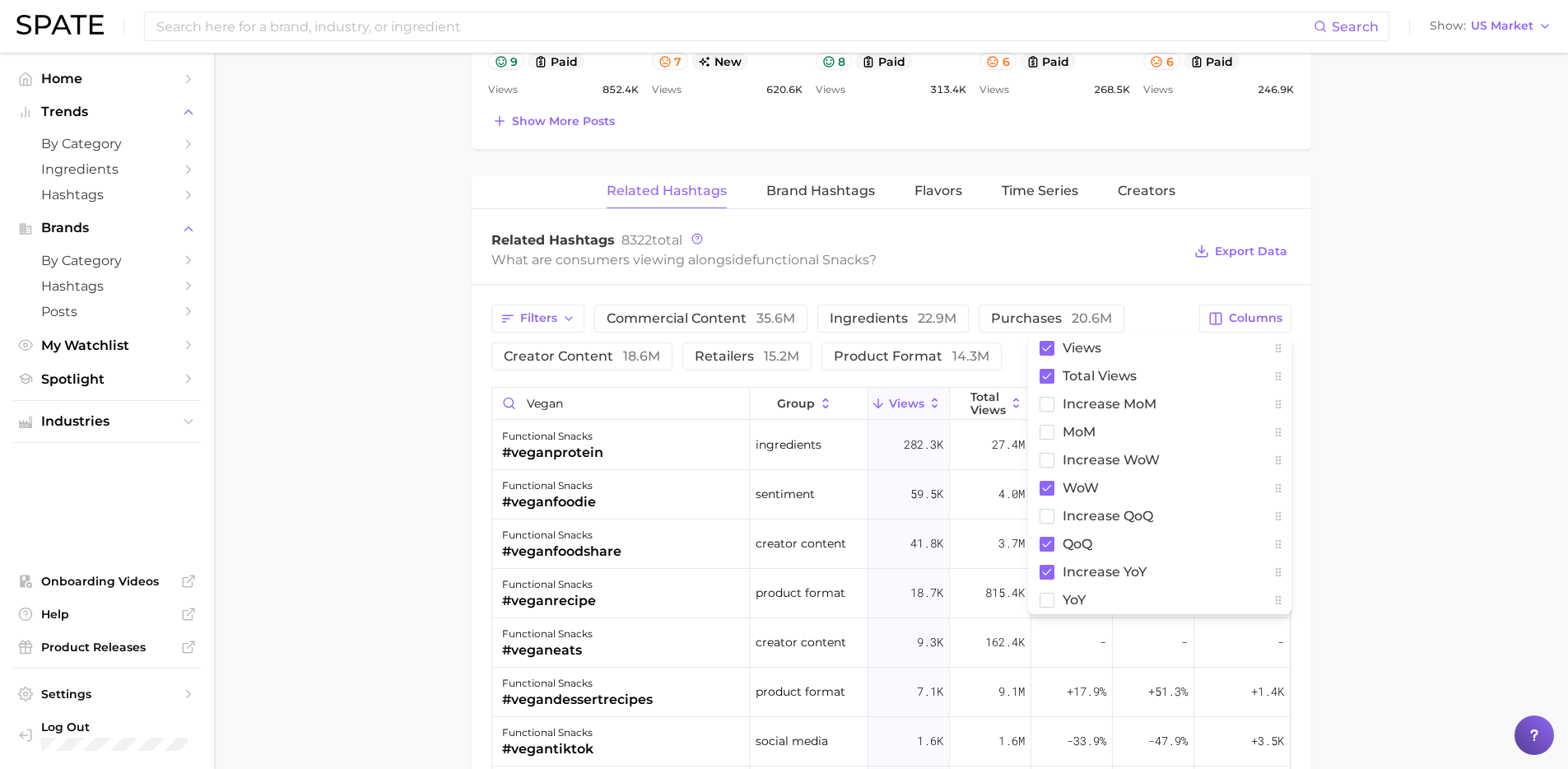
click at [1497, 550] on main "1. snacks & sweets 2. functional snacks 3. Subcategory Overview Google TikTok I…" at bounding box center [892, 125] width 1354 height 2267
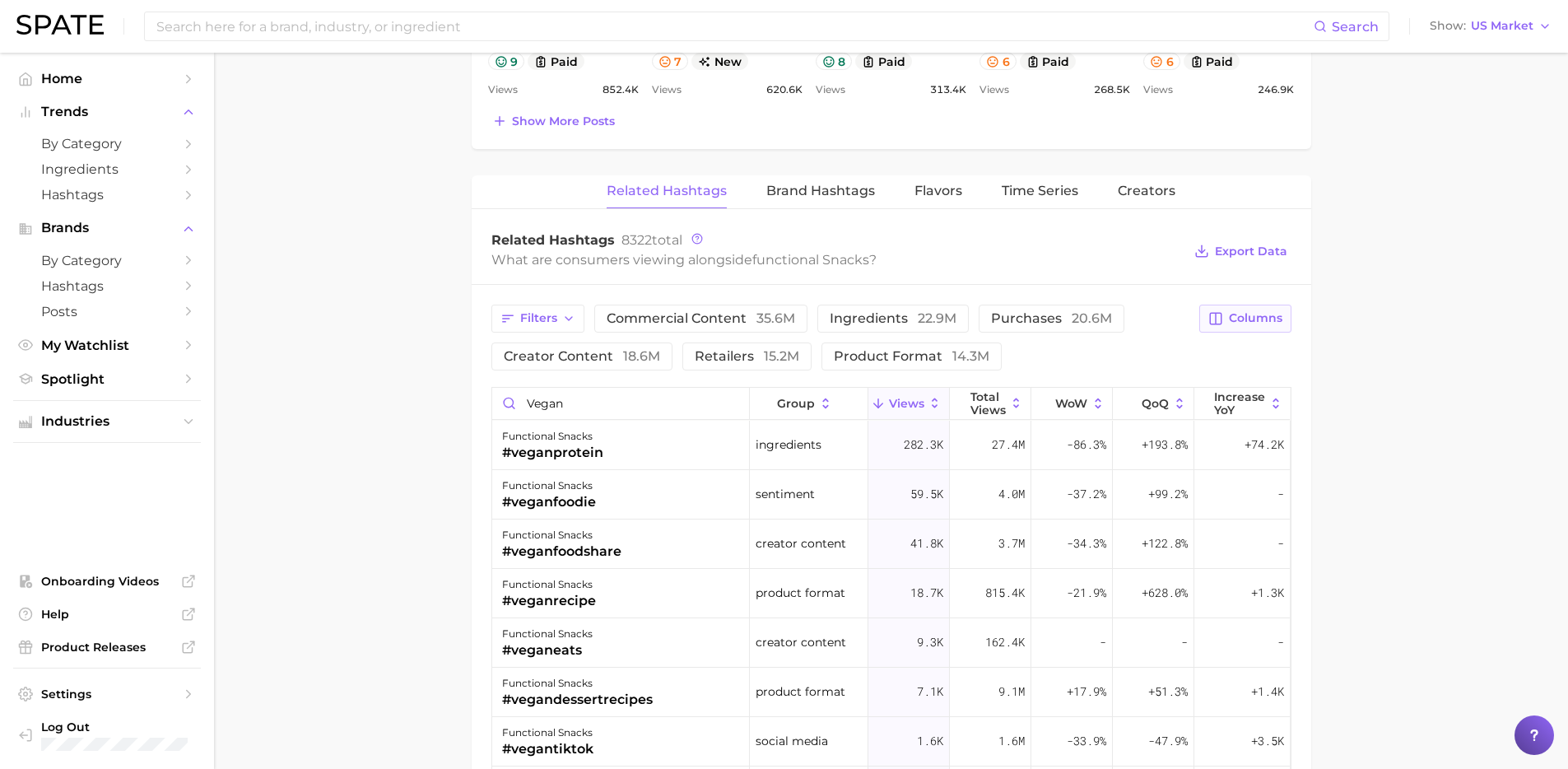
click at [1260, 316] on span "Columns" at bounding box center [1255, 318] width 54 height 14
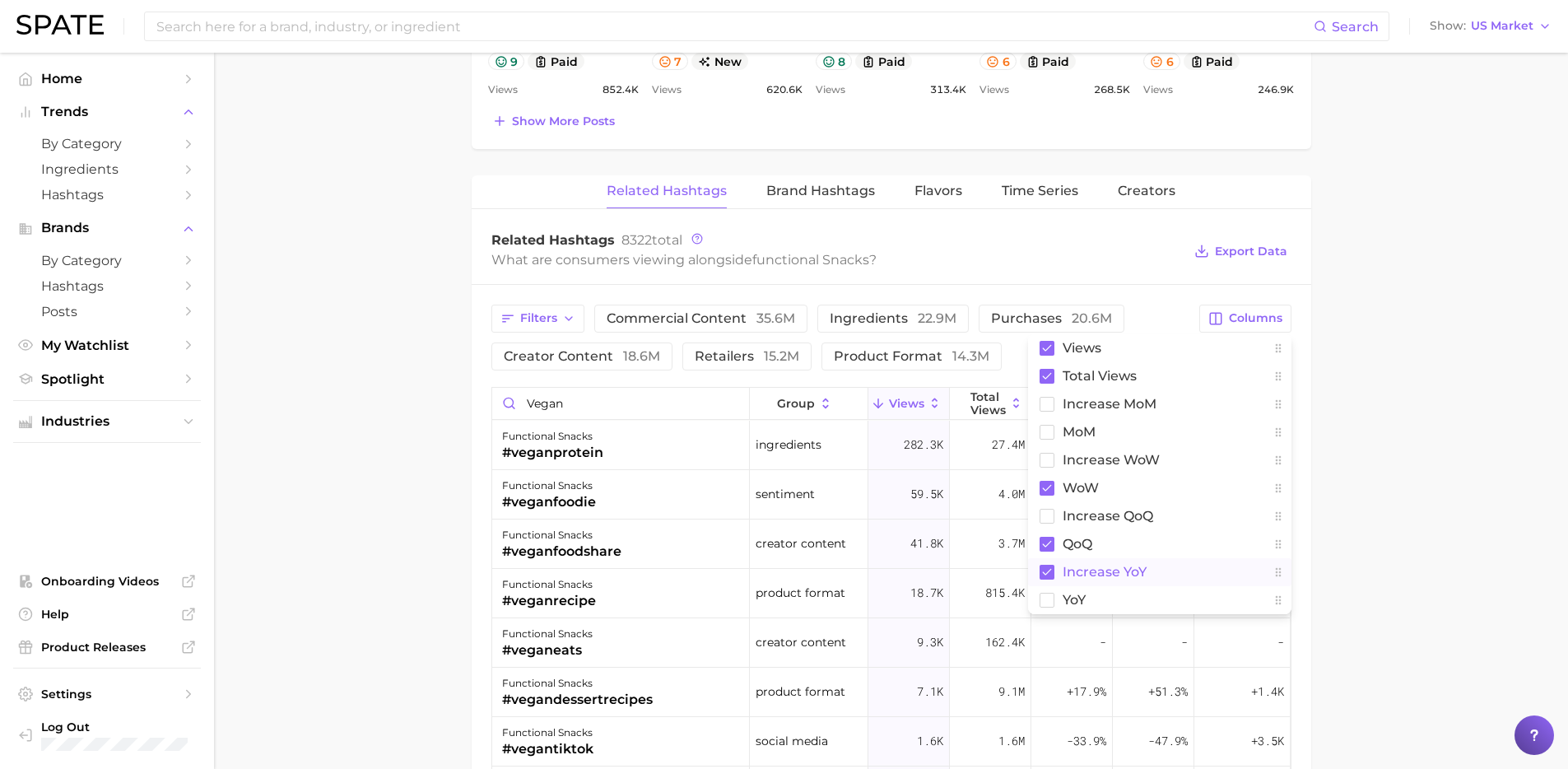
click at [1076, 568] on span "increase YoY" at bounding box center [1105, 572] width 84 height 14
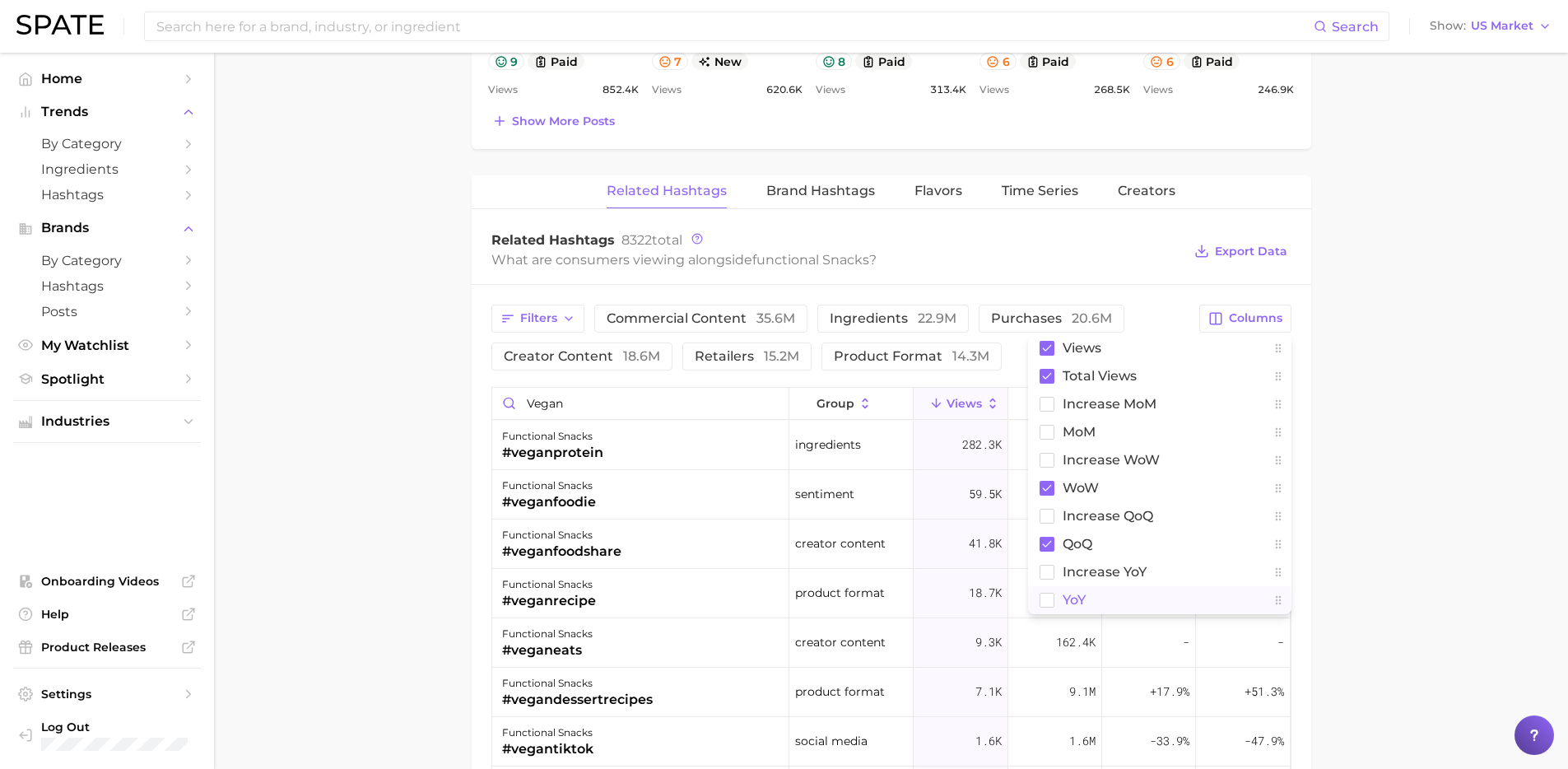
click at [1072, 597] on span "YoY" at bounding box center [1075, 600] width 23 height 14
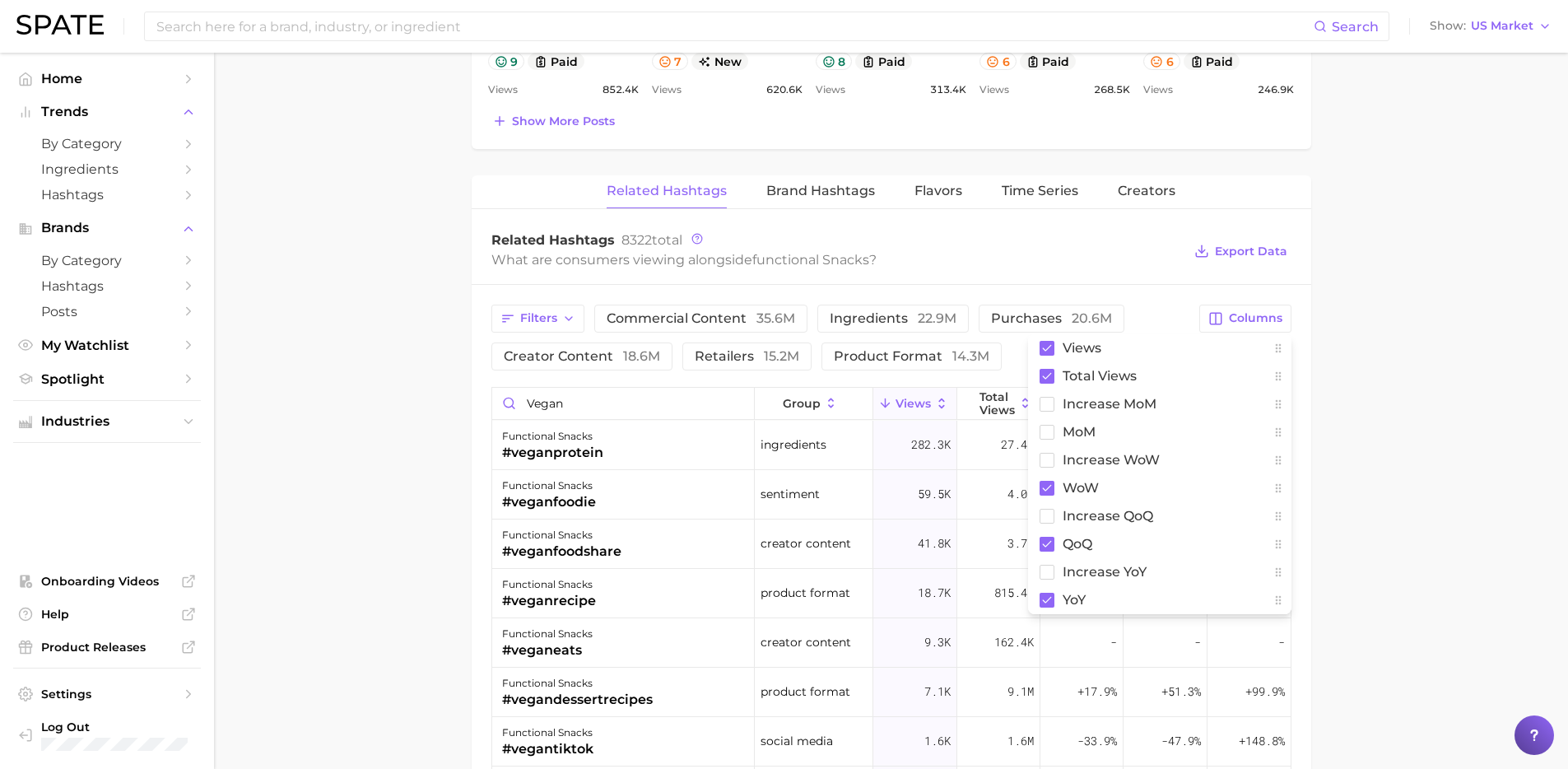
click at [1533, 575] on main "1. snacks & sweets 2. functional snacks 3. Subcategory Overview Google TikTok I…" at bounding box center [892, 125] width 1354 height 2267
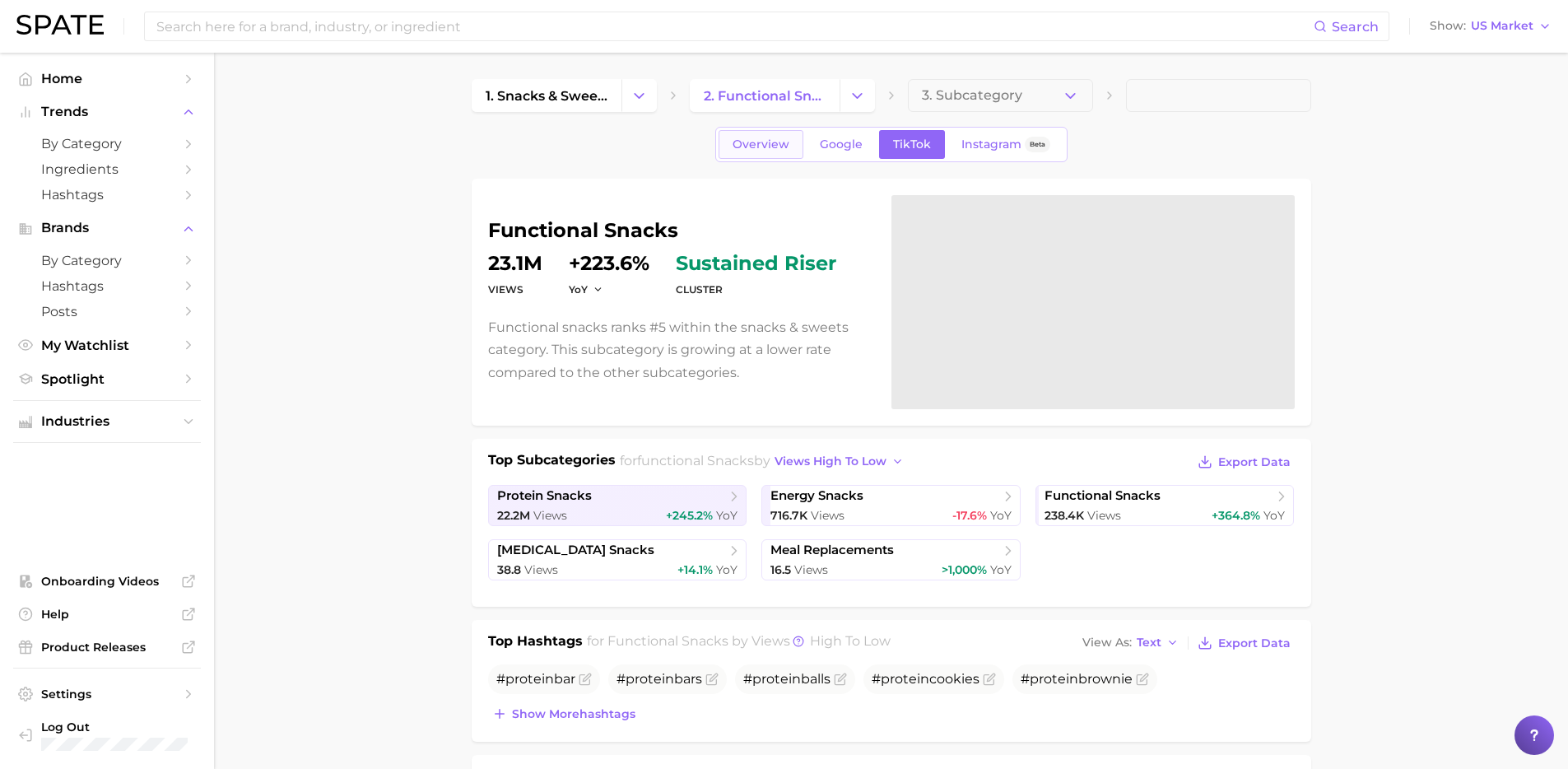
click at [765, 147] on span "Overview" at bounding box center [760, 144] width 57 height 14
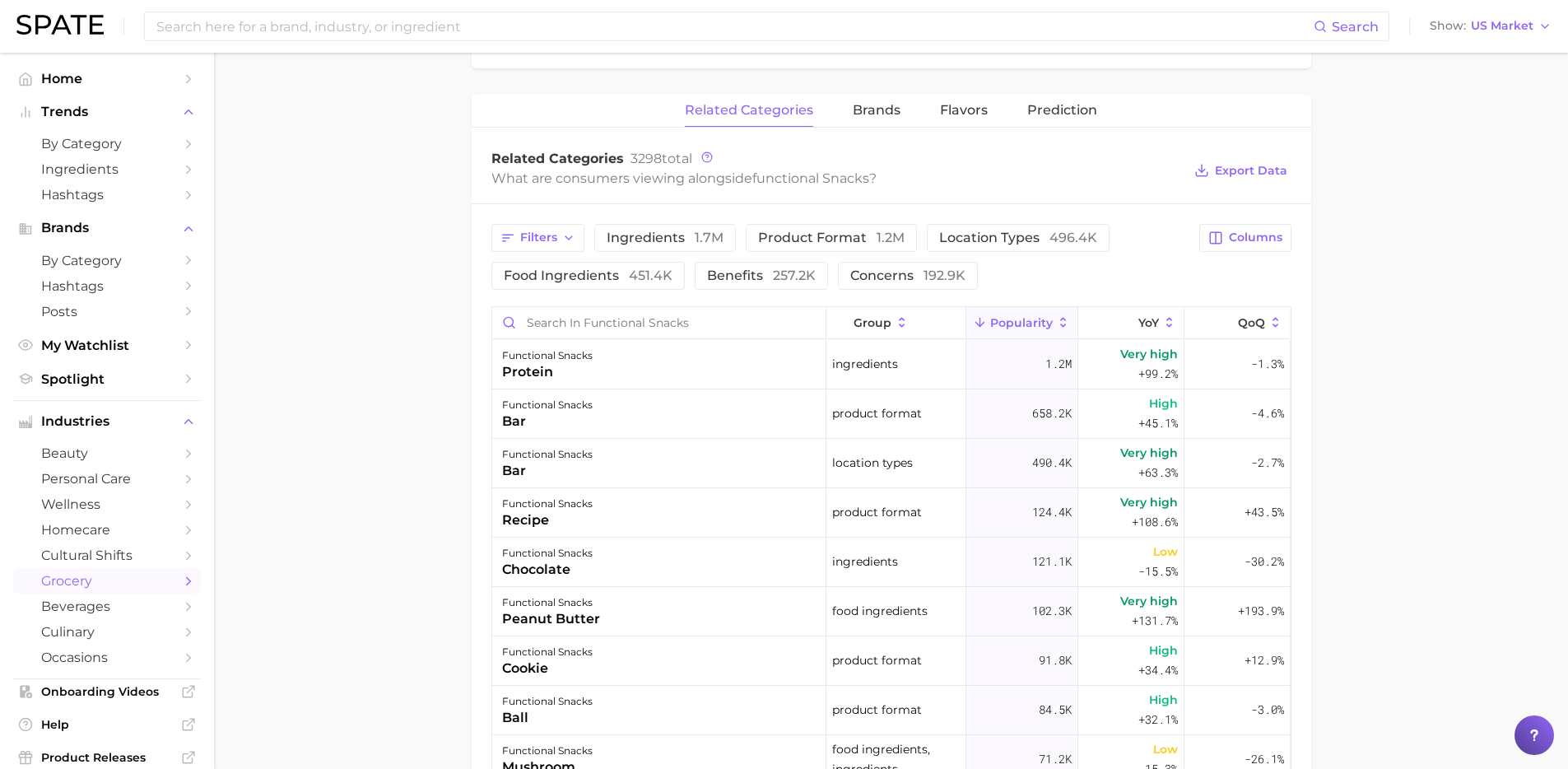
scroll to position [409, 0]
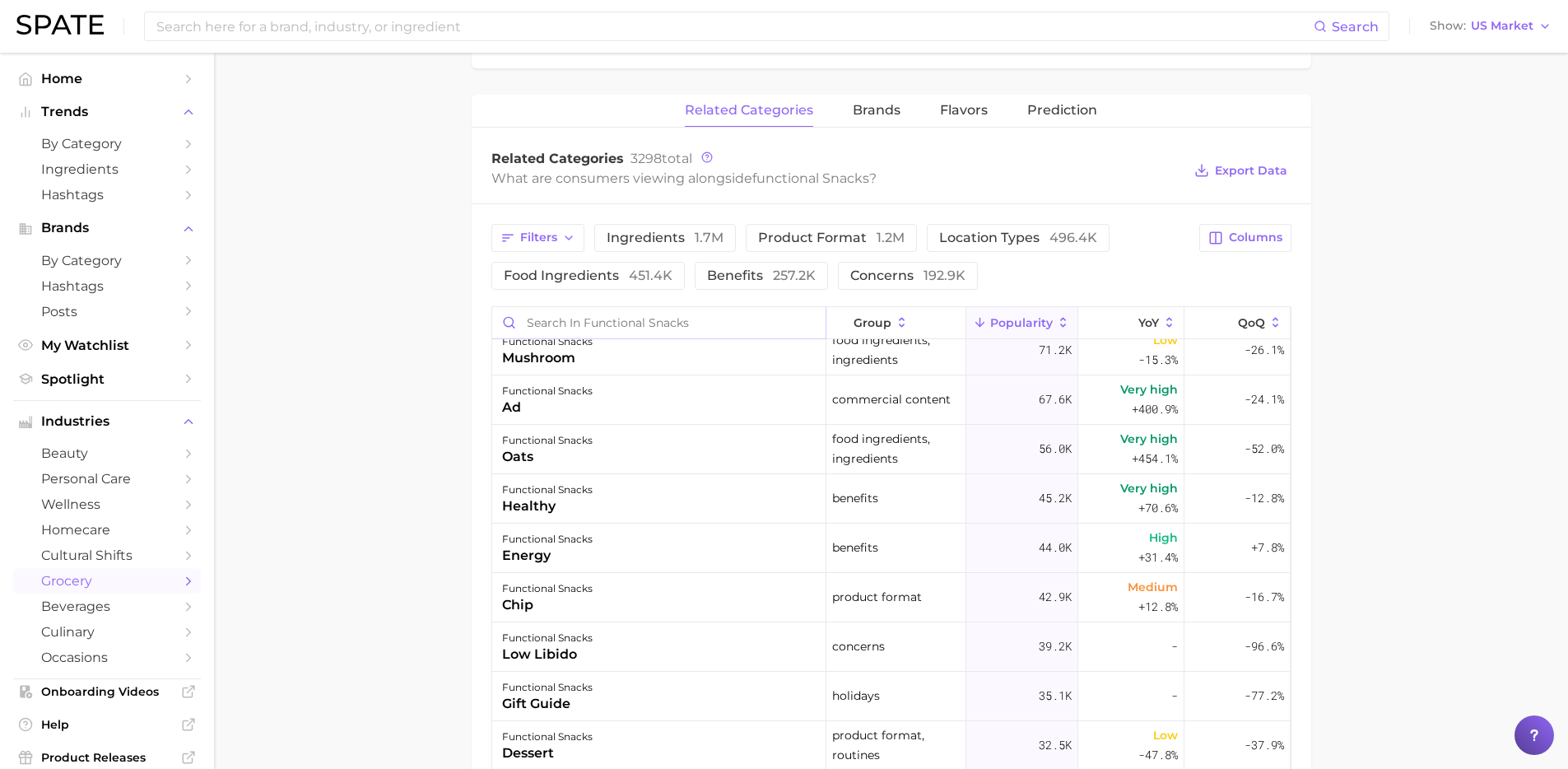
click at [697, 311] on input "Search in functional snacks" at bounding box center [659, 323] width 333 height 31
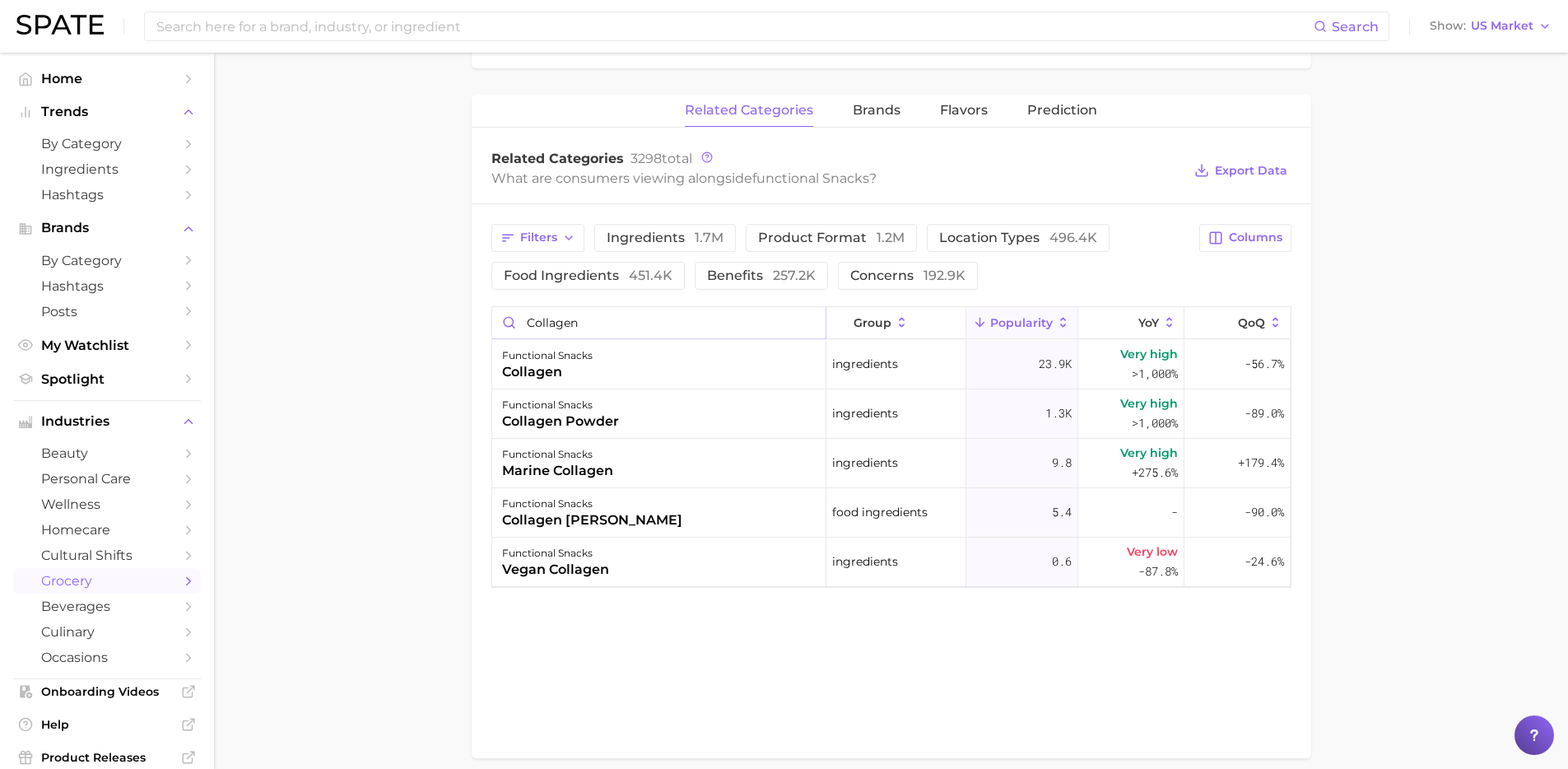
scroll to position [0, 0]
type input "collagen"
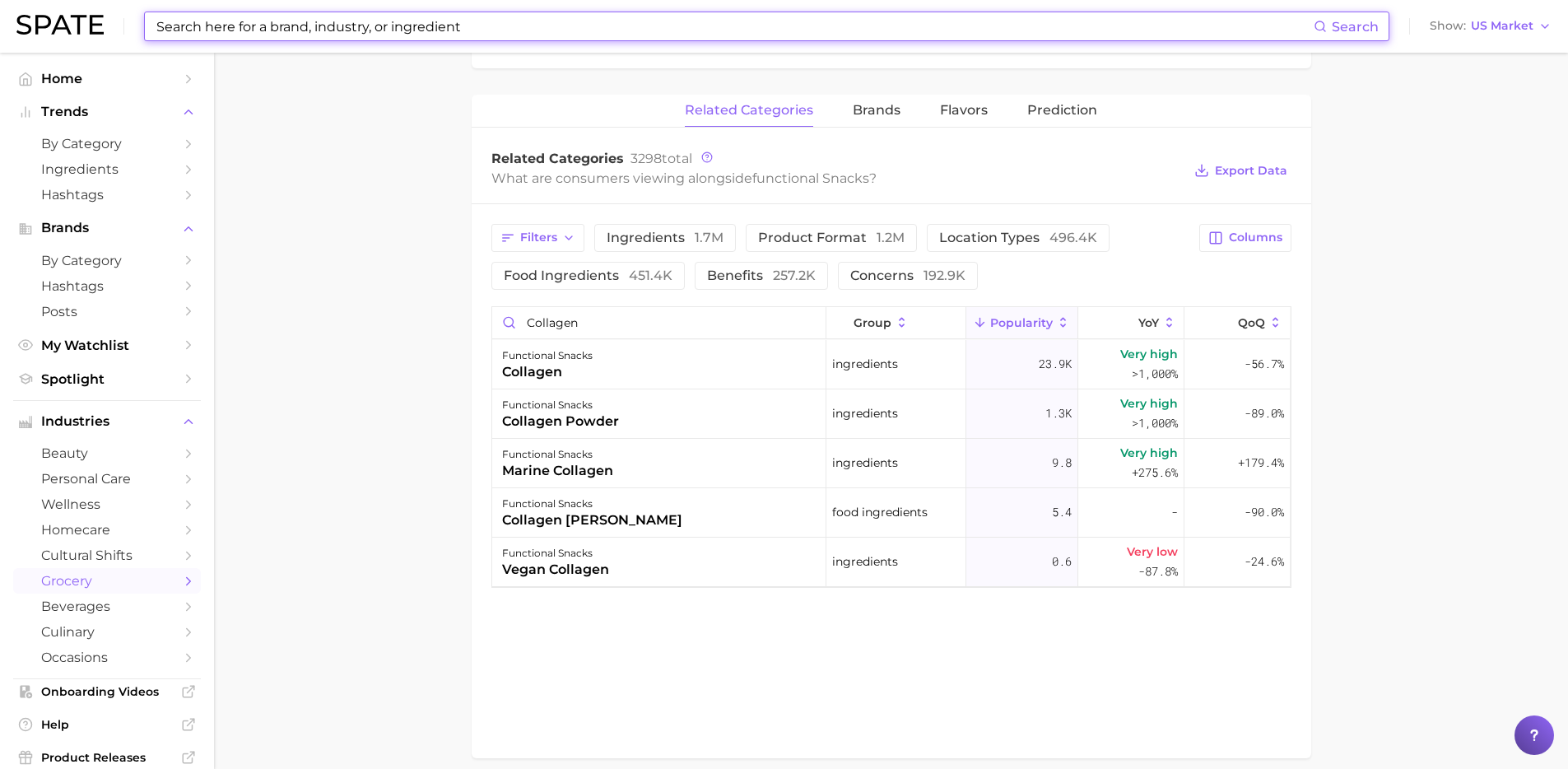
click at [296, 26] on input at bounding box center [734, 26] width 1159 height 28
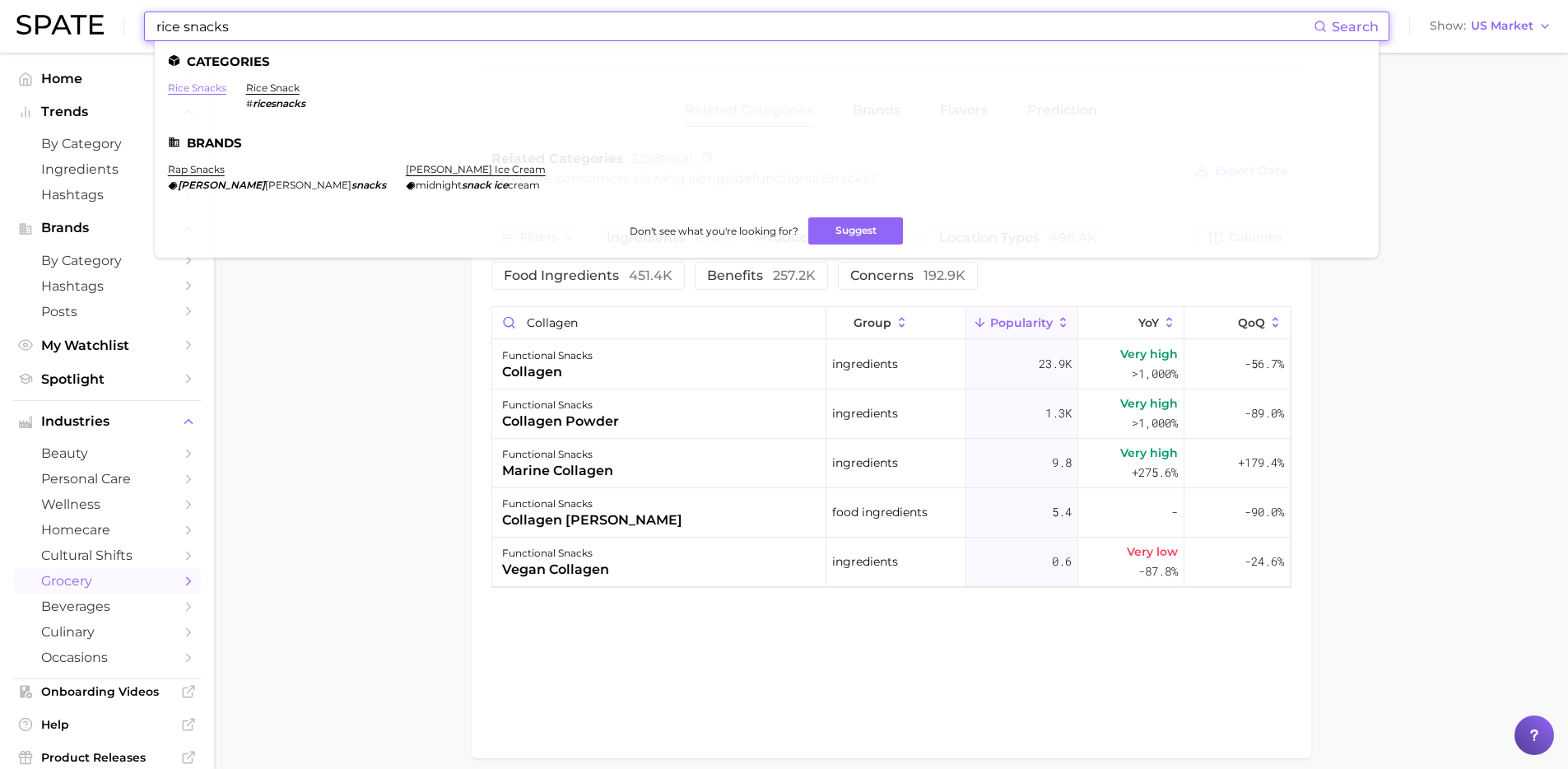
type input "rice snacks"
click at [212, 84] on link "rice snacks" at bounding box center [197, 87] width 59 height 12
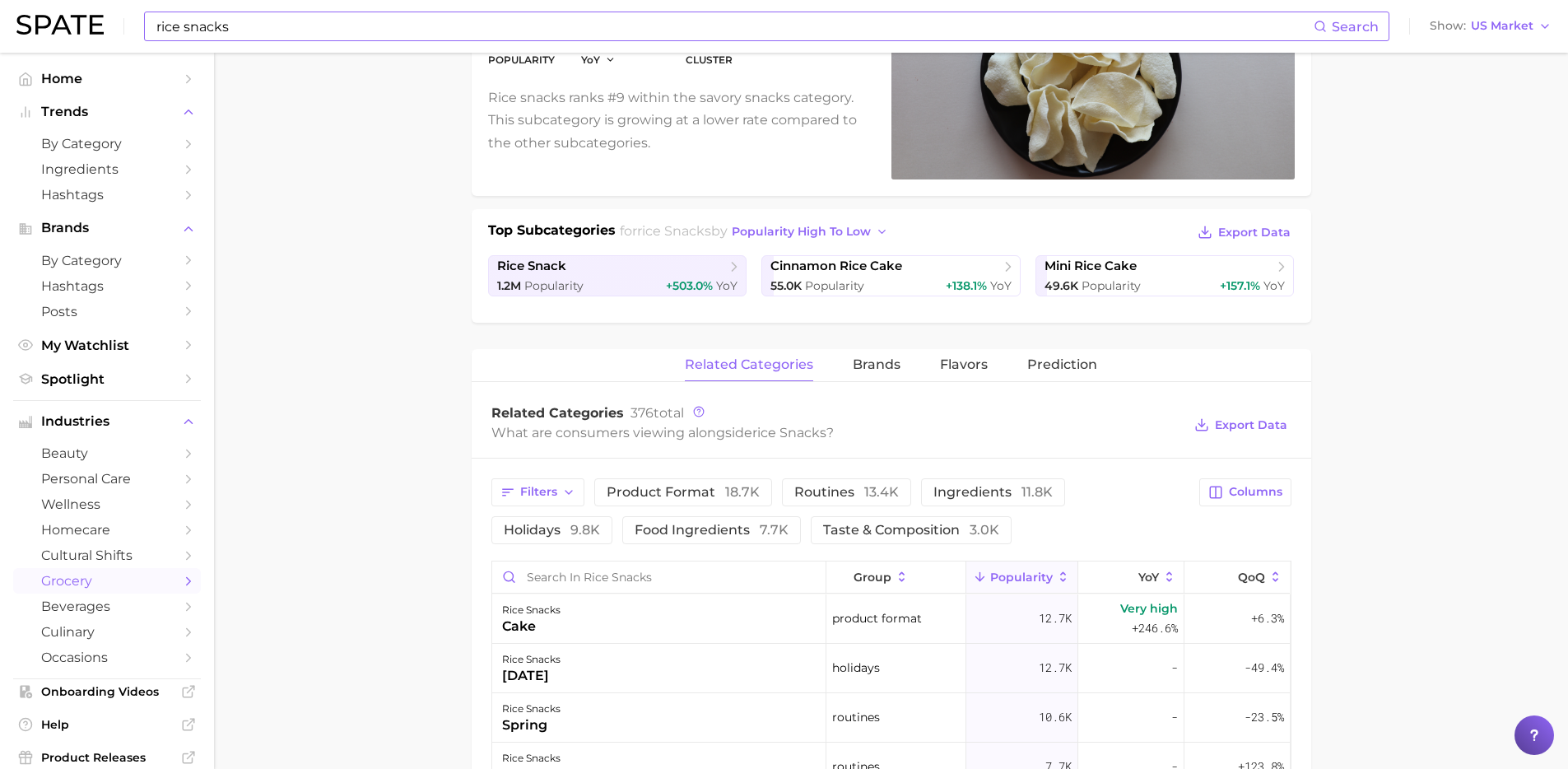
scroll to position [252, 0]
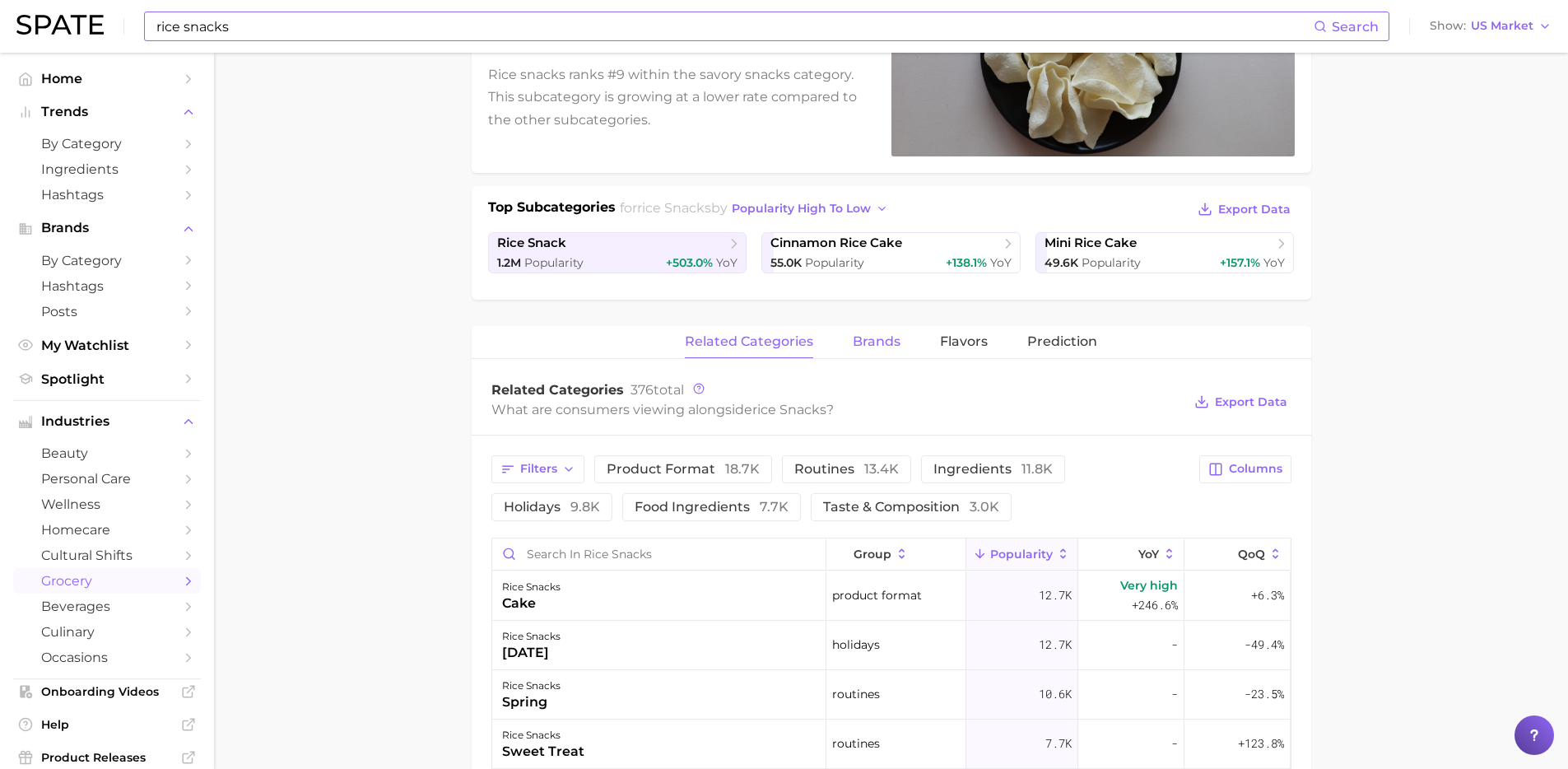
click at [873, 342] on span "brands" at bounding box center [877, 342] width 48 height 15
